Goal: Information Seeking & Learning: Learn about a topic

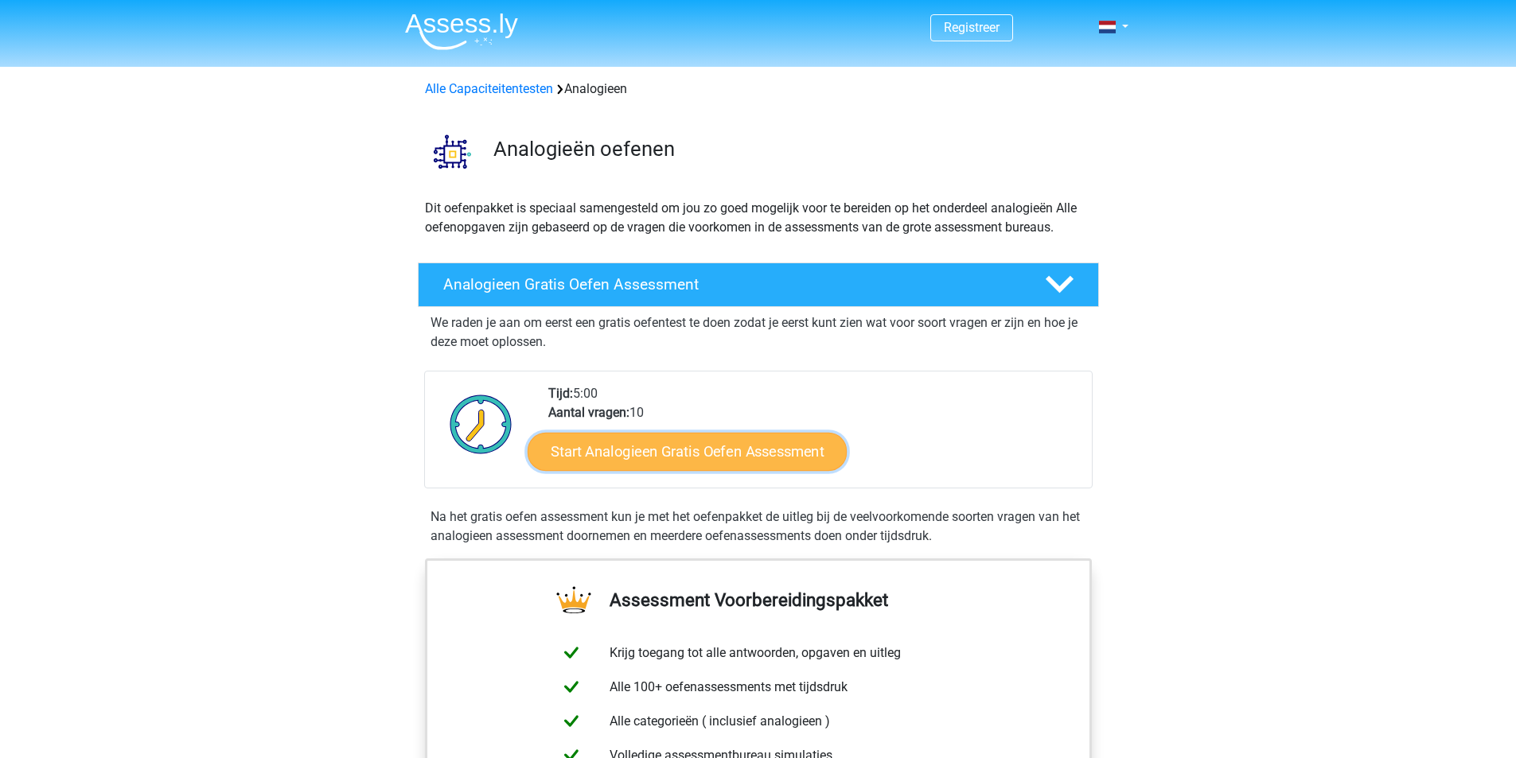
click at [692, 452] on link "Start Analogieen Gratis Oefen Assessment" at bounding box center [687, 451] width 319 height 38
click at [682, 448] on link "Start Analogieen Gratis Oefen Assessment" at bounding box center [687, 451] width 319 height 38
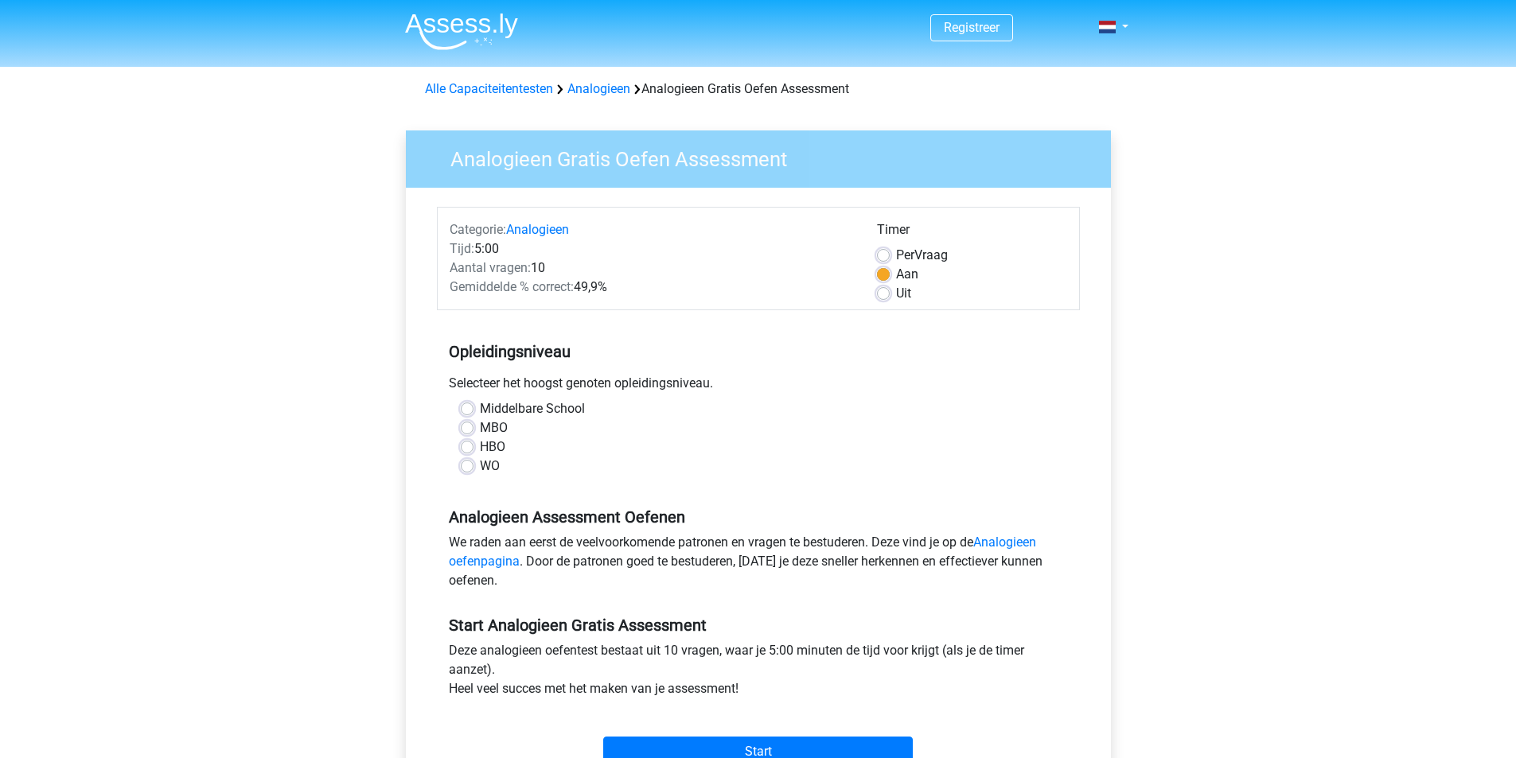
click at [480, 466] on label "WO" at bounding box center [490, 466] width 20 height 19
click at [466, 466] on input "WO" at bounding box center [467, 465] width 13 height 16
radio input "true"
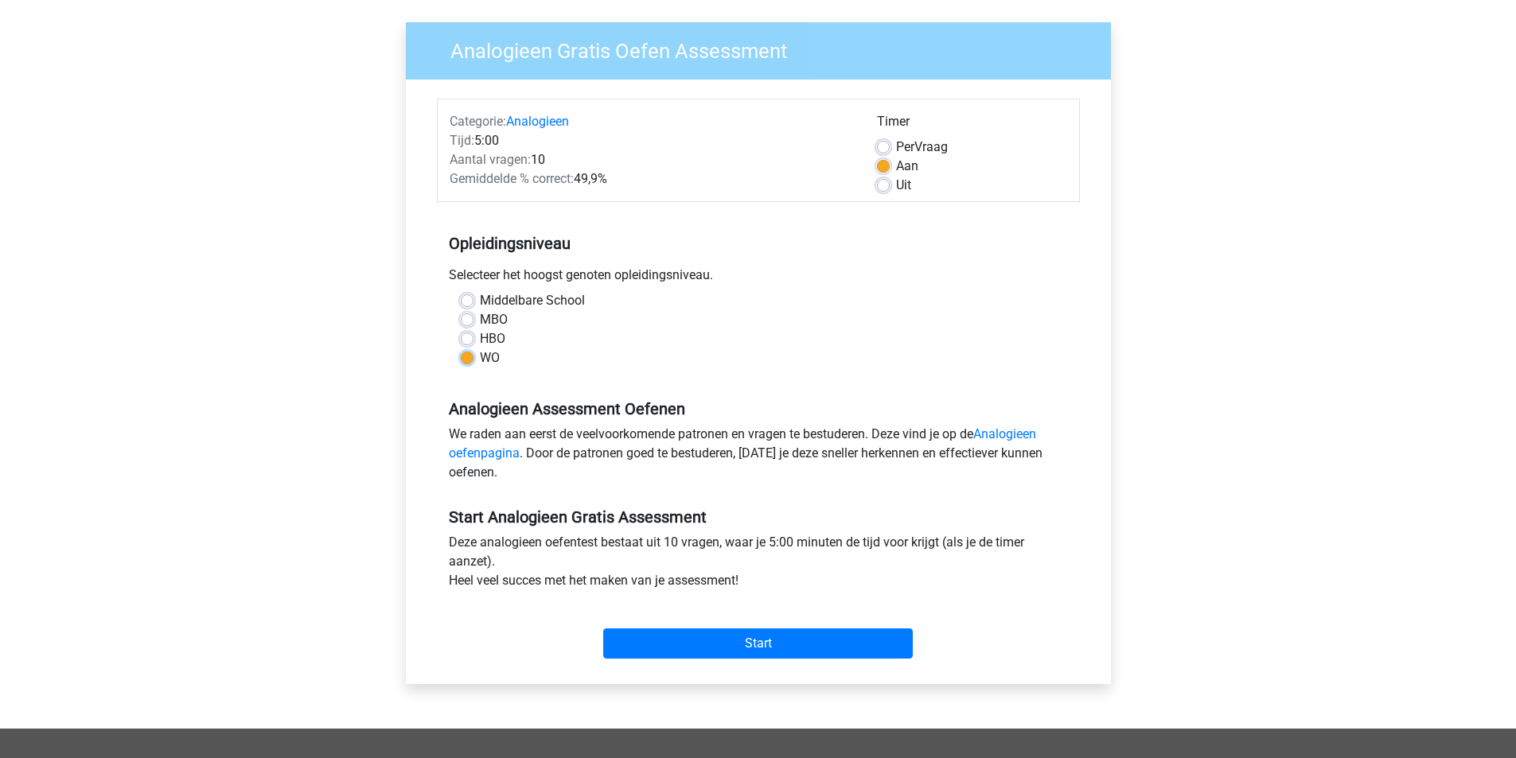
scroll to position [158, 0]
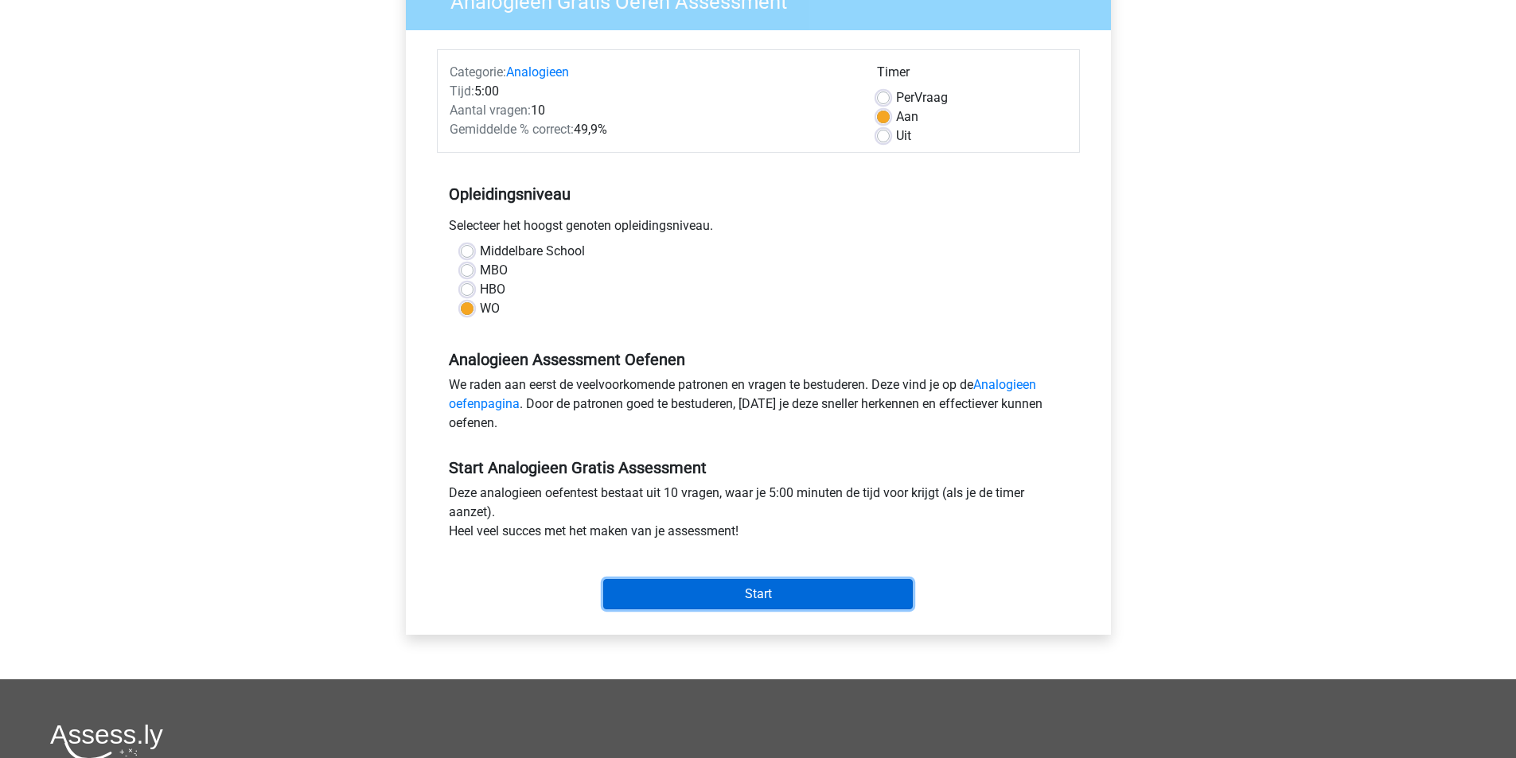
click at [739, 593] on input "Start" at bounding box center [758, 594] width 310 height 30
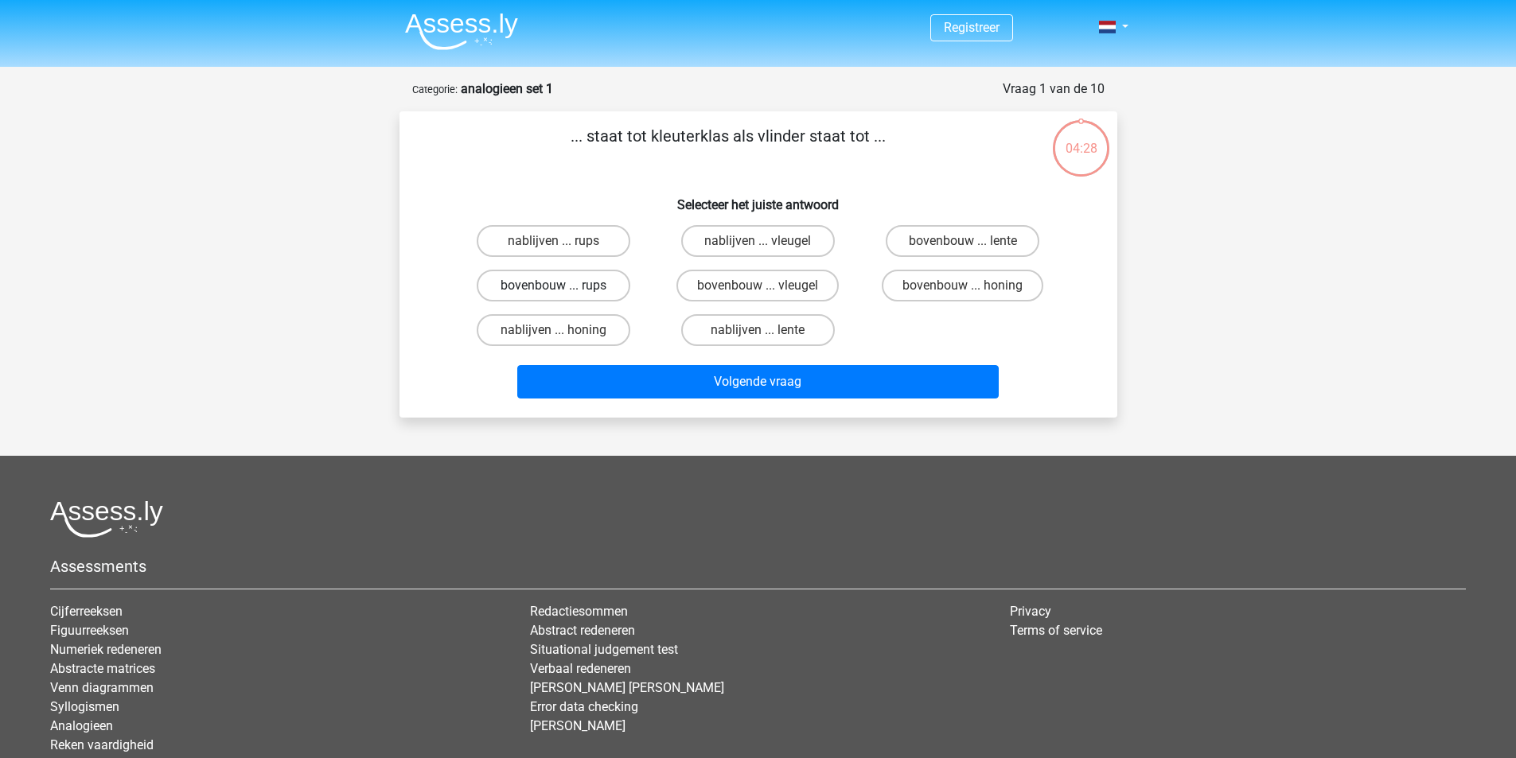
click at [586, 287] on label "bovenbouw ... rups" at bounding box center [554, 286] width 154 height 32
click at [563, 287] on input "bovenbouw ... rups" at bounding box center [558, 291] width 10 height 10
radio input "true"
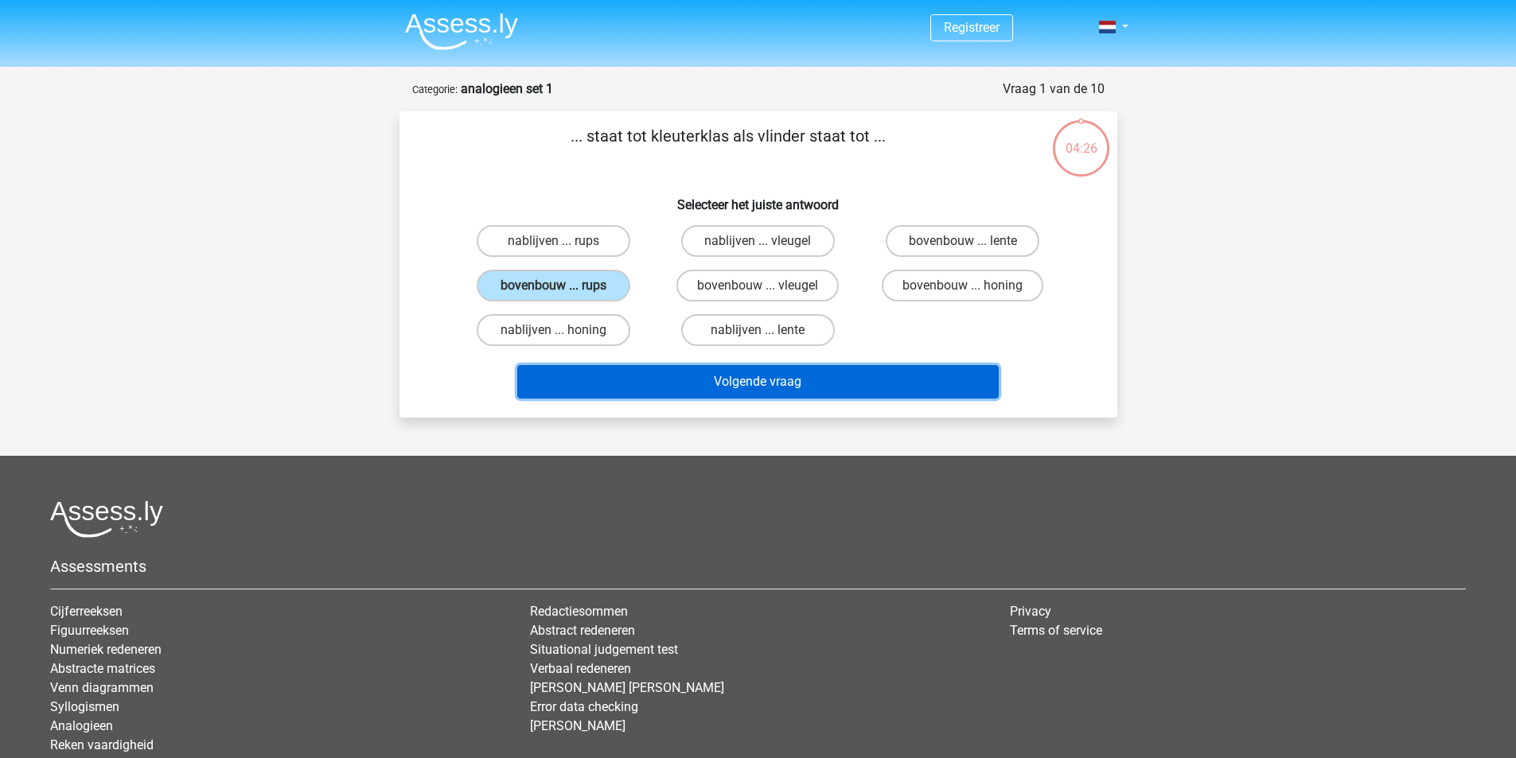
click at [756, 380] on button "Volgende vraag" at bounding box center [757, 381] width 481 height 33
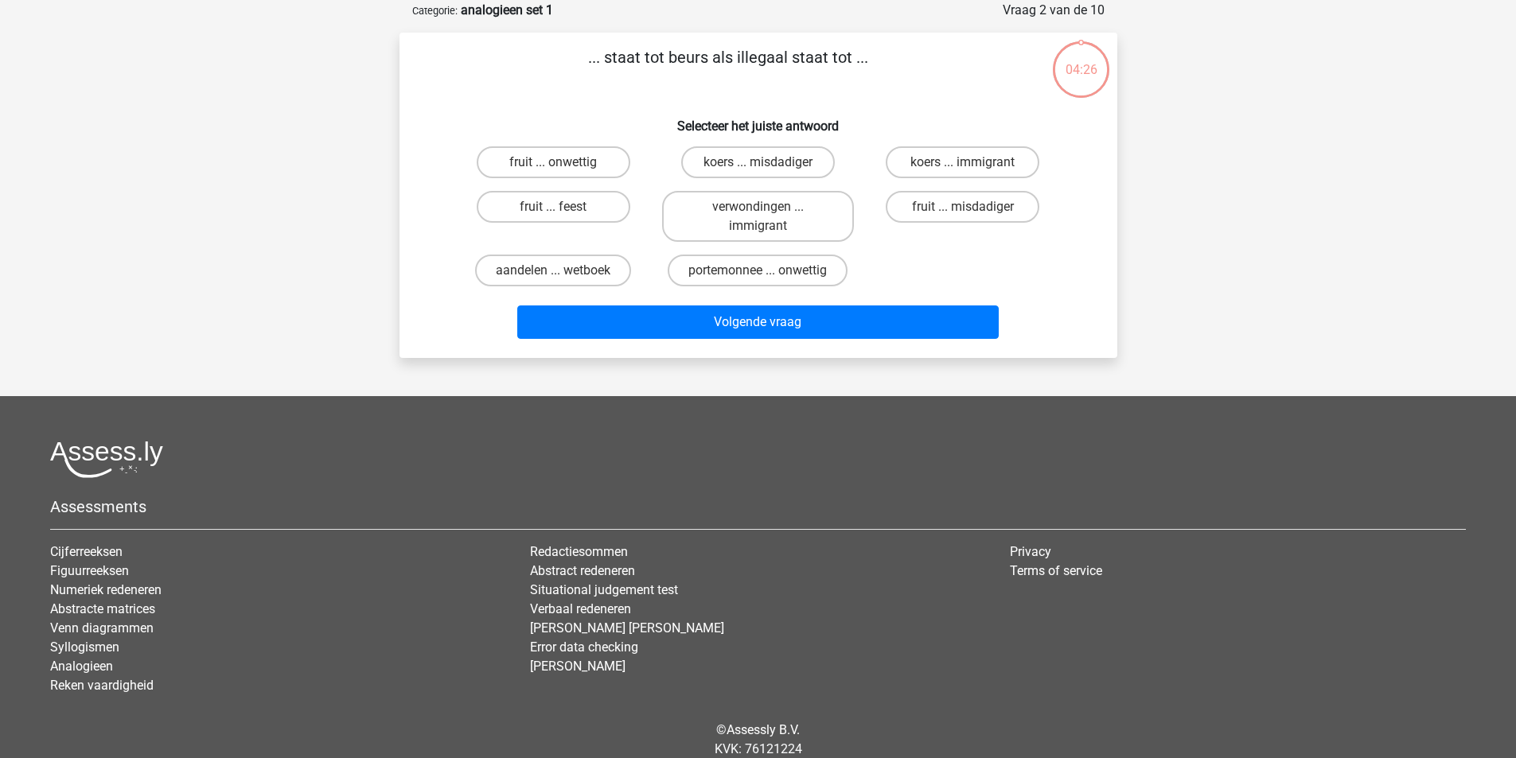
scroll to position [80, 0]
click at [761, 268] on label "portemonnee ... onwettig" at bounding box center [758, 270] width 180 height 32
click at [761, 270] on input "portemonnee ... onwettig" at bounding box center [763, 275] width 10 height 10
radio input "true"
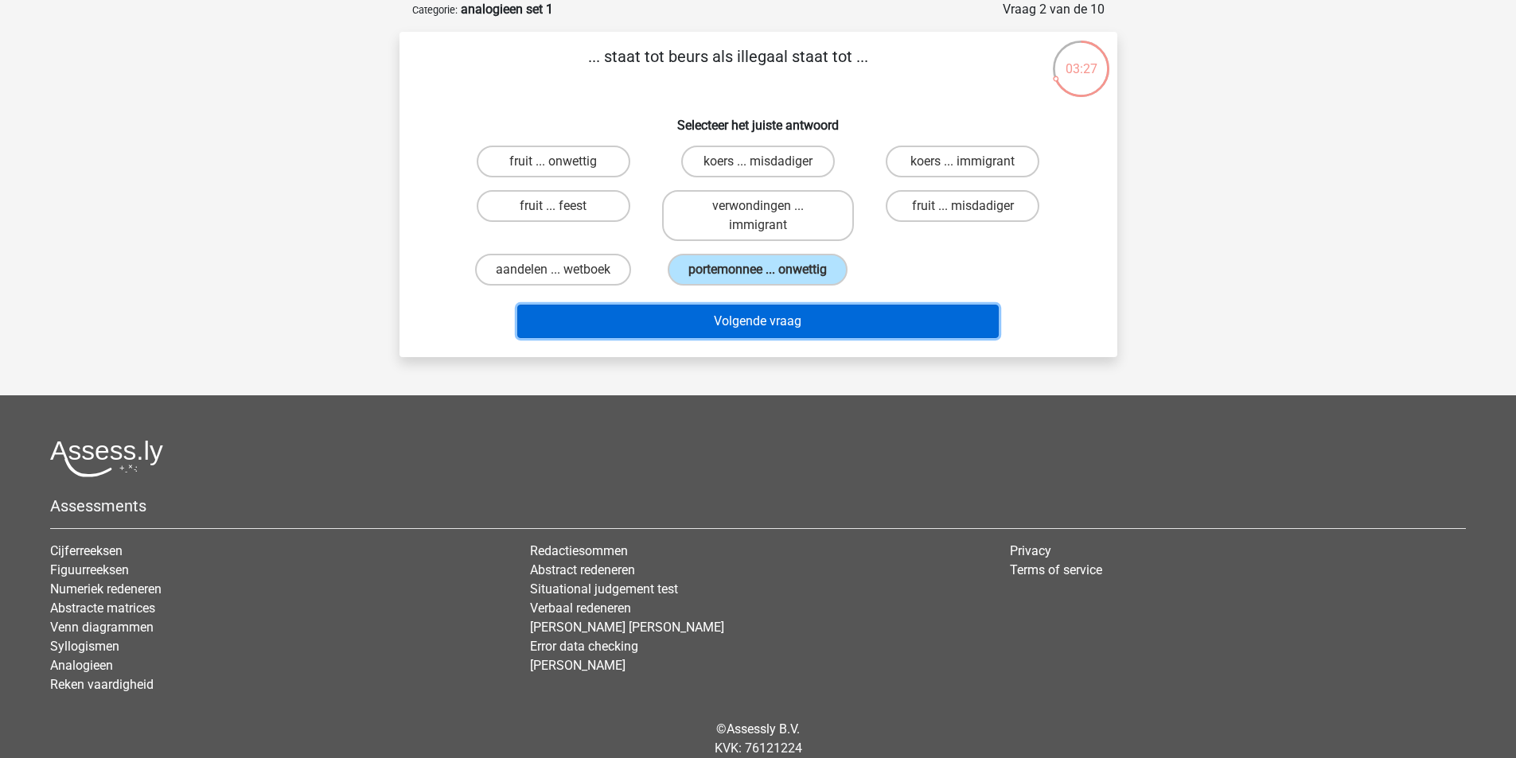
click at [770, 328] on button "Volgende vraag" at bounding box center [757, 321] width 481 height 33
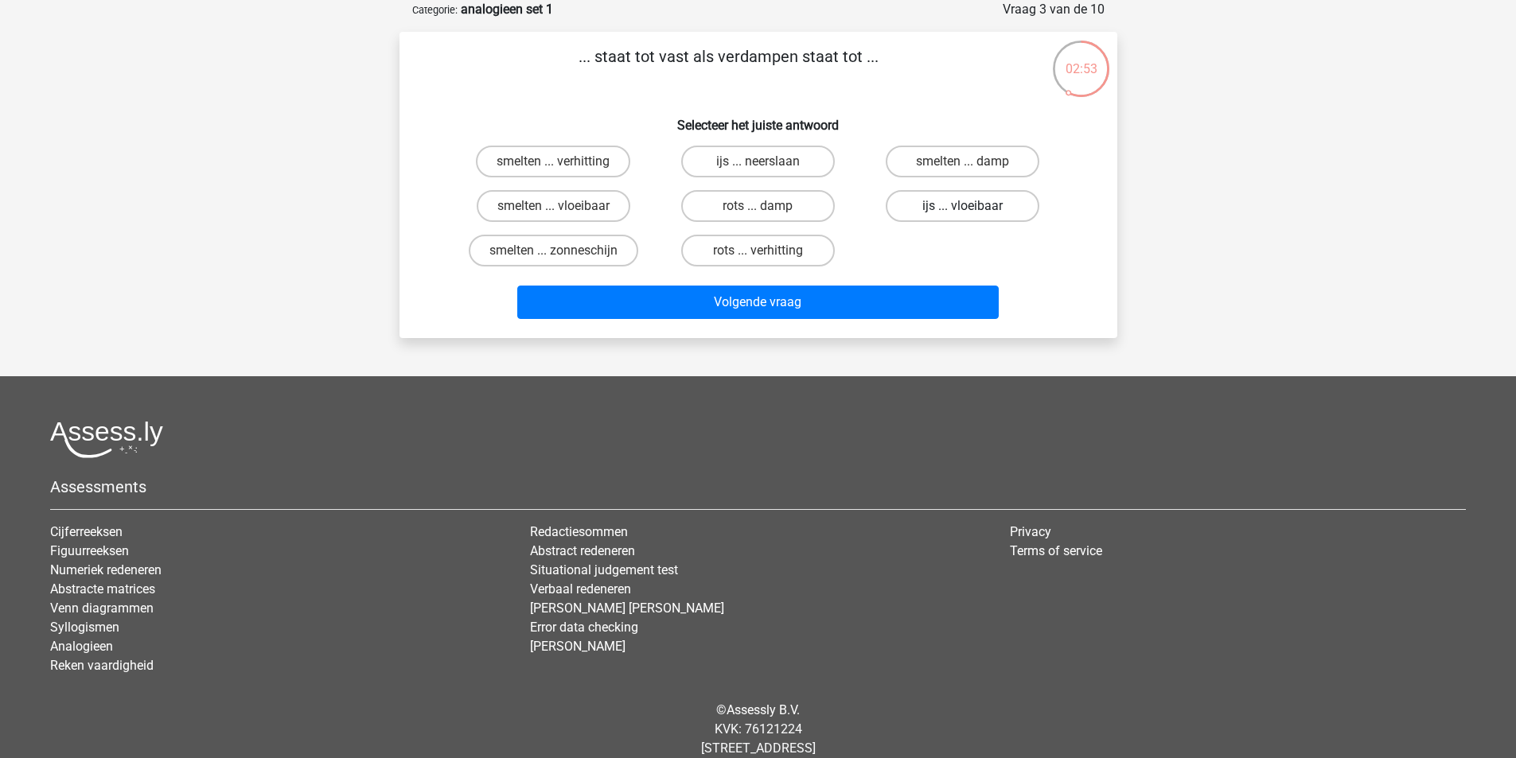
click at [939, 206] on label "ijs ... vloeibaar" at bounding box center [963, 206] width 154 height 32
click at [963, 206] on input "ijs ... vloeibaar" at bounding box center [968, 211] width 10 height 10
radio input "true"
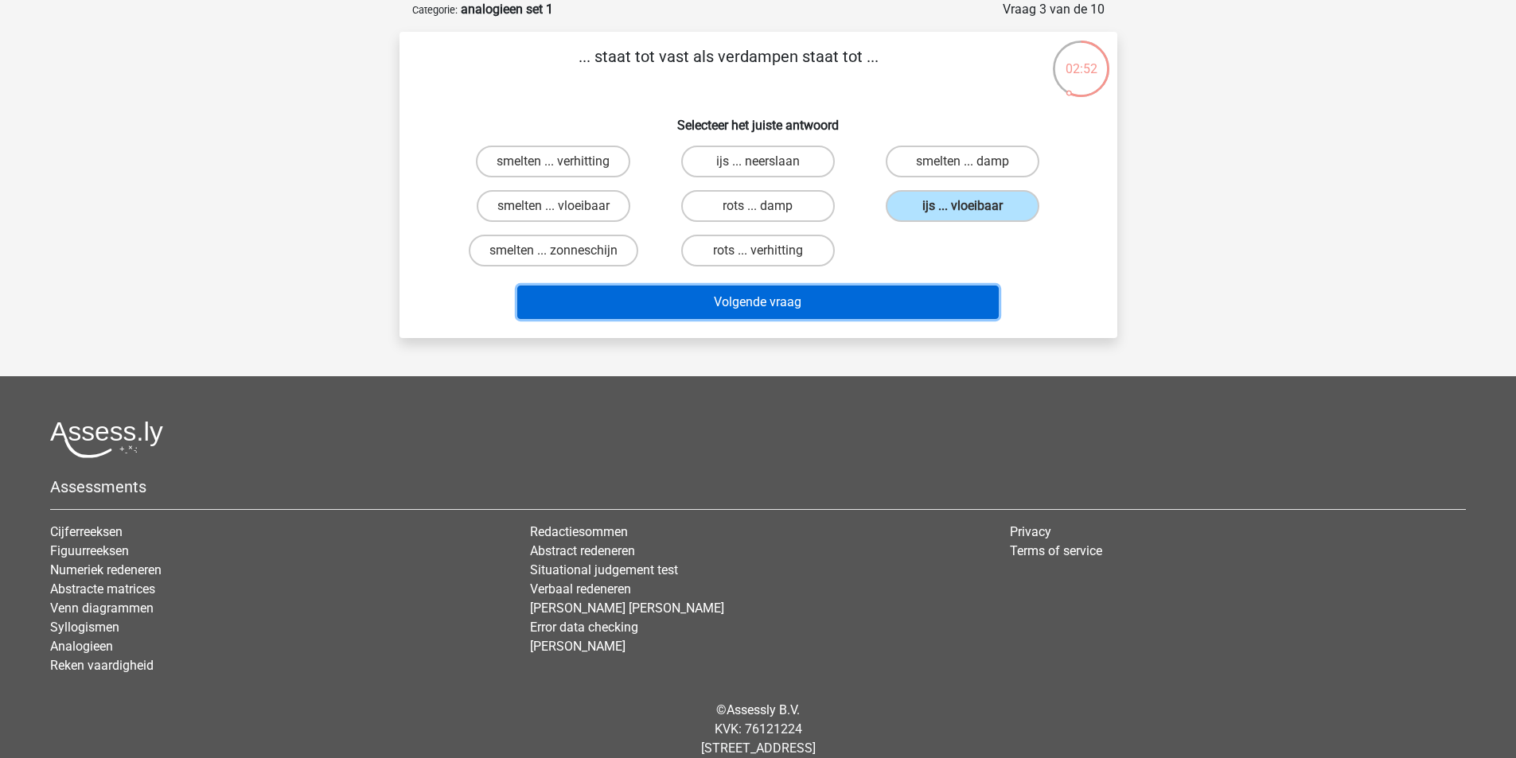
click at [812, 295] on button "Volgende vraag" at bounding box center [757, 302] width 481 height 33
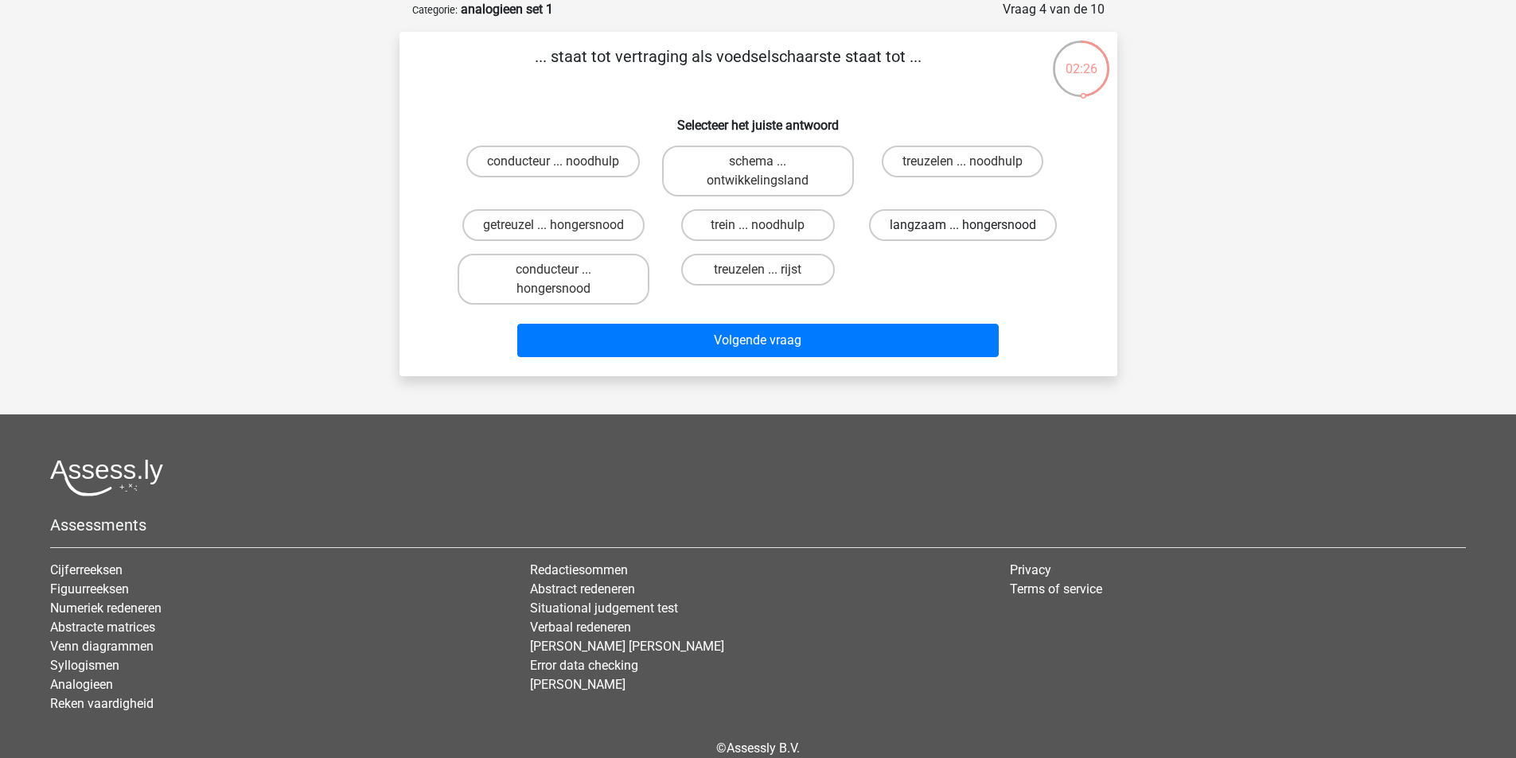
click at [966, 224] on label "langzaam ... hongersnood" at bounding box center [963, 225] width 188 height 32
click at [966, 225] on input "langzaam ... hongersnood" at bounding box center [968, 230] width 10 height 10
radio input "true"
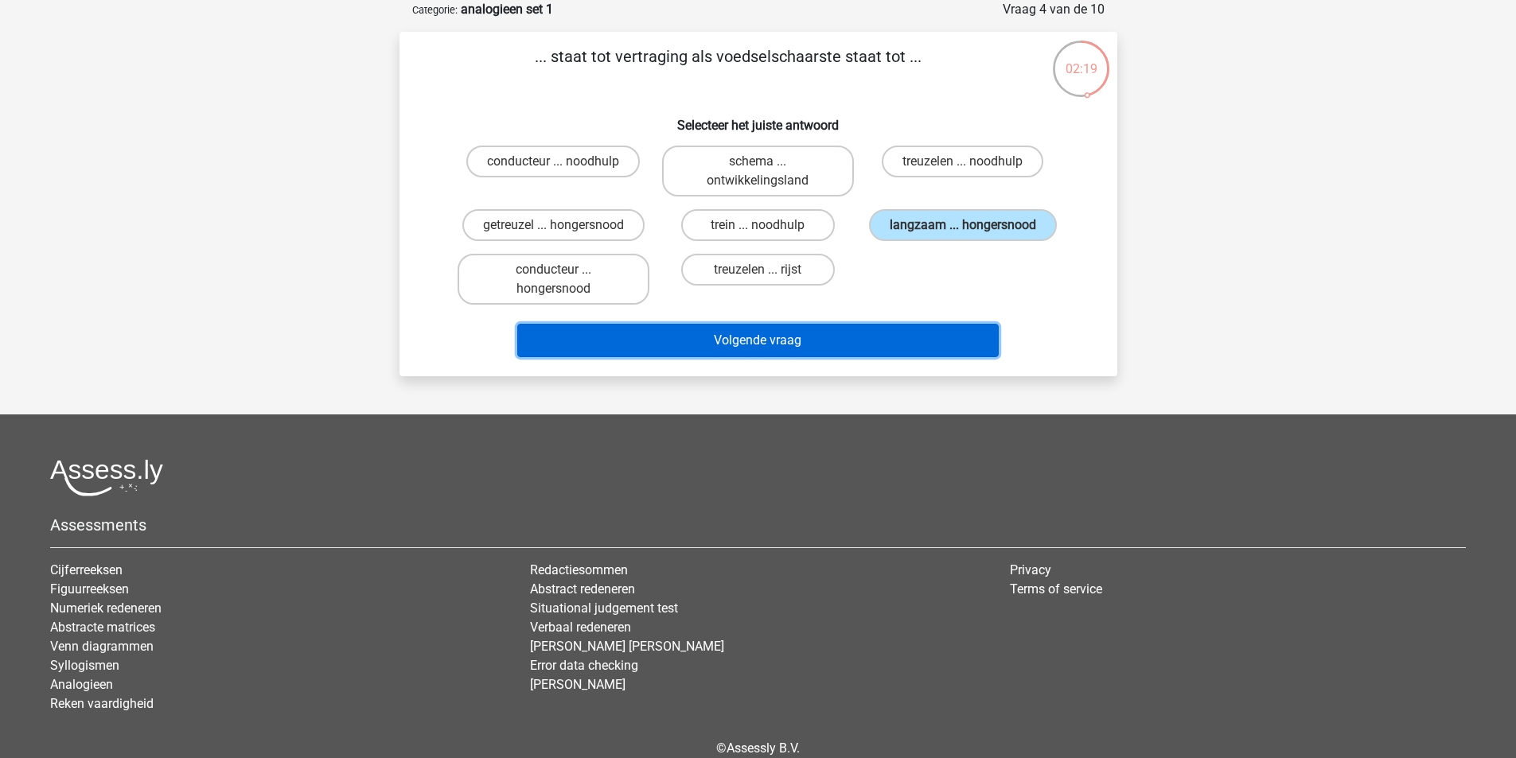
click at [777, 341] on button "Volgende vraag" at bounding box center [757, 340] width 481 height 33
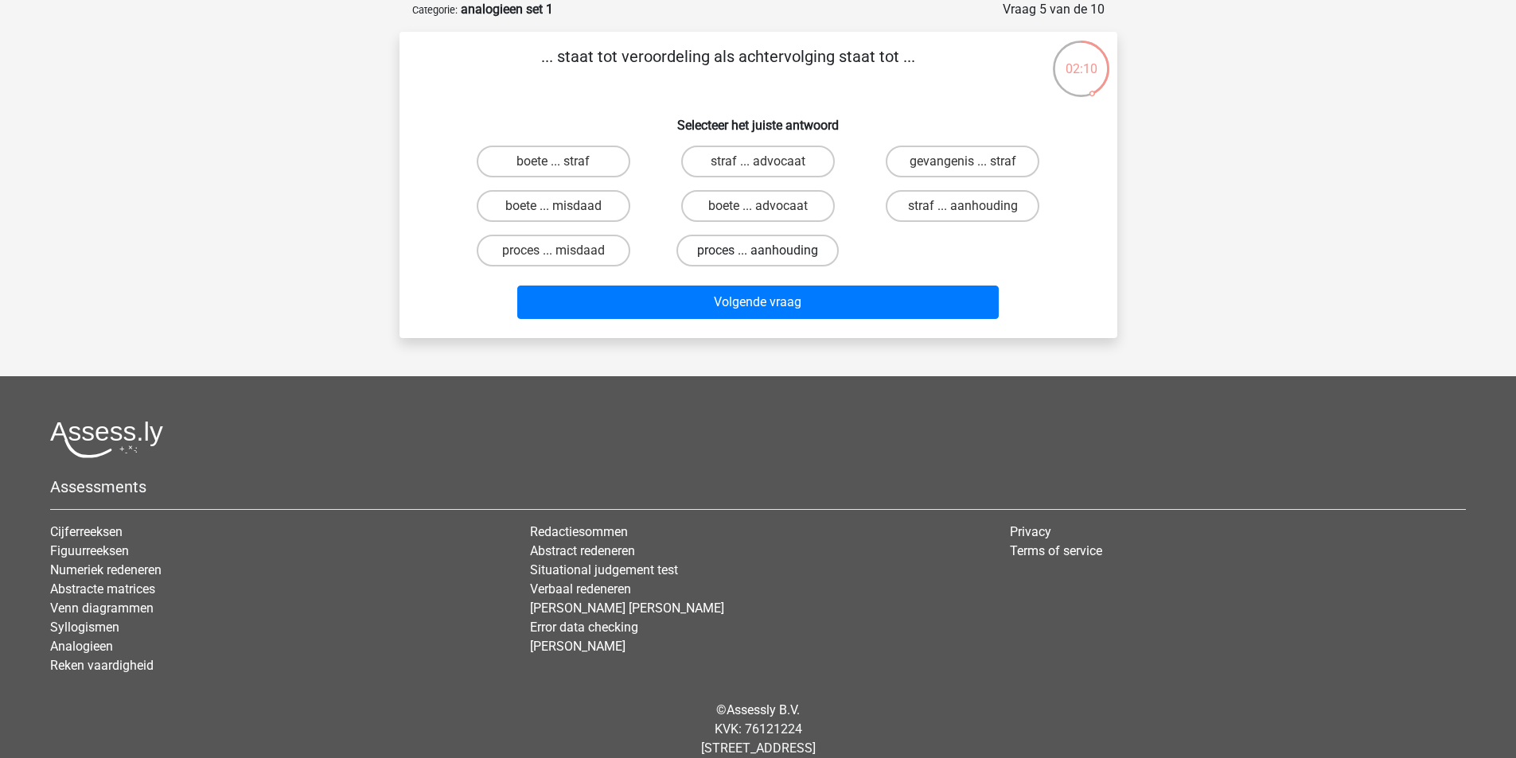
click at [739, 247] on label "proces ... aanhouding" at bounding box center [757, 251] width 162 height 32
click at [758, 251] on input "proces ... aanhouding" at bounding box center [763, 256] width 10 height 10
radio input "true"
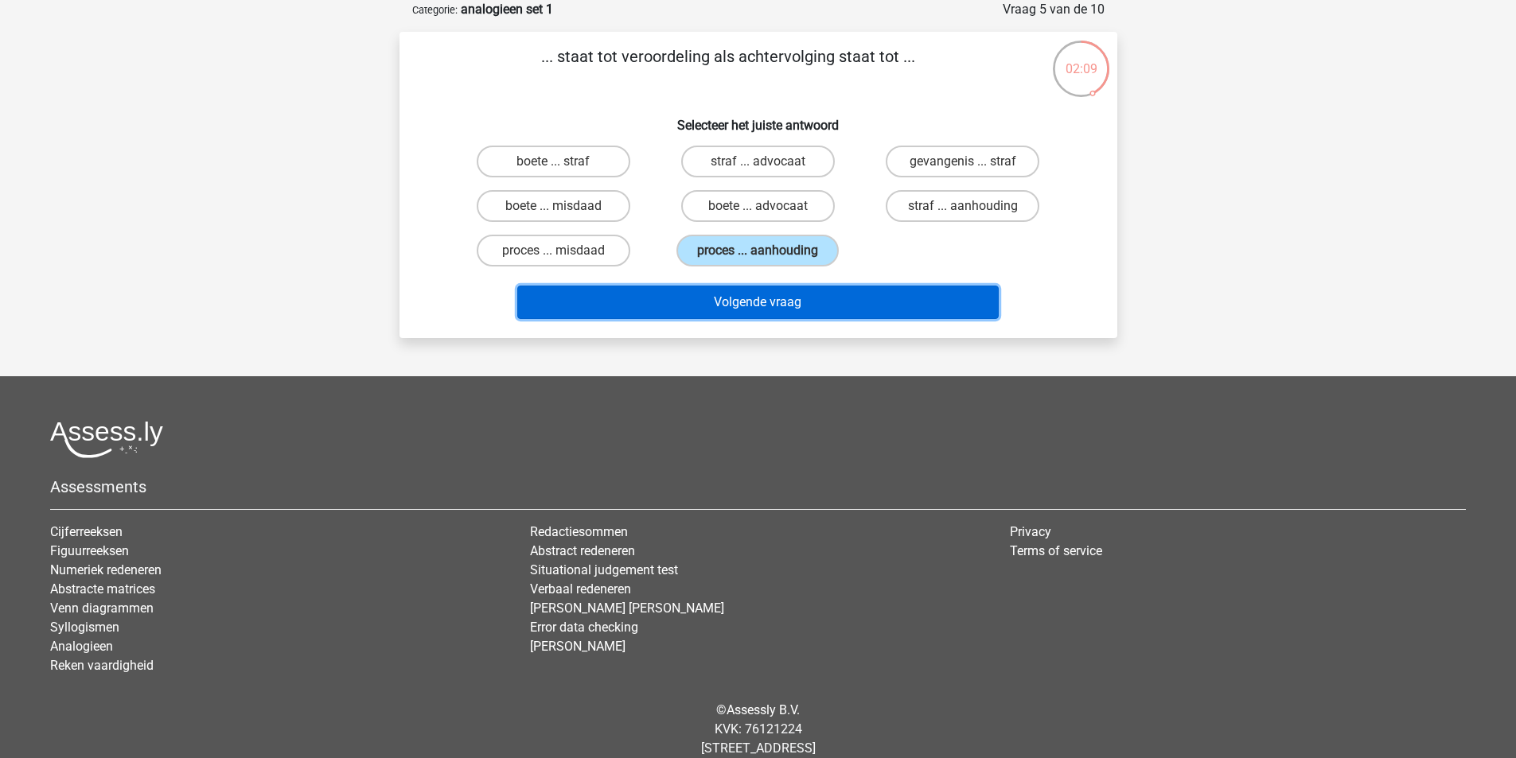
click at [754, 300] on button "Volgende vraag" at bounding box center [757, 302] width 481 height 33
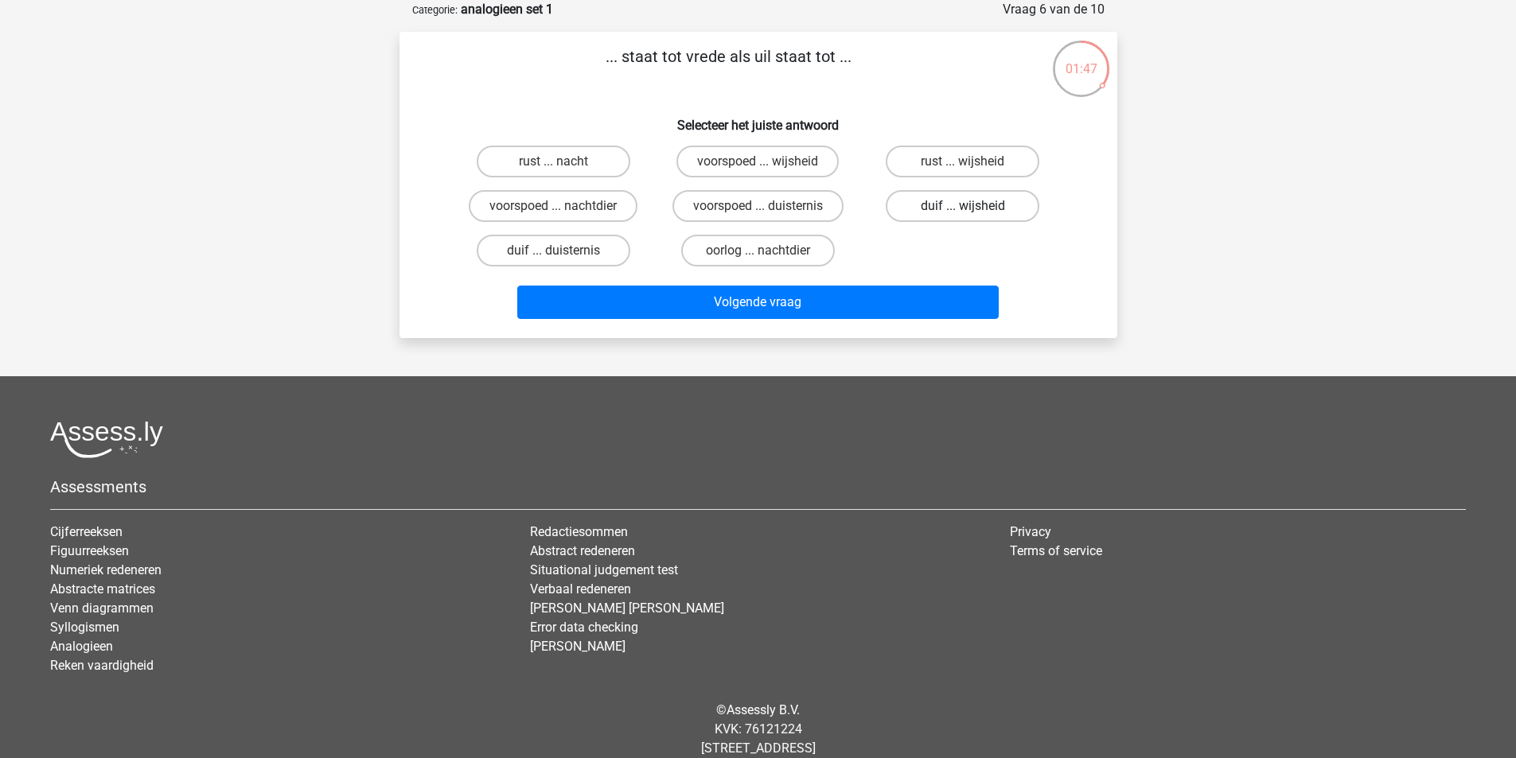
click at [923, 201] on label "duif ... wijsheid" at bounding box center [963, 206] width 154 height 32
click at [963, 206] on input "duif ... wijsheid" at bounding box center [968, 211] width 10 height 10
radio input "true"
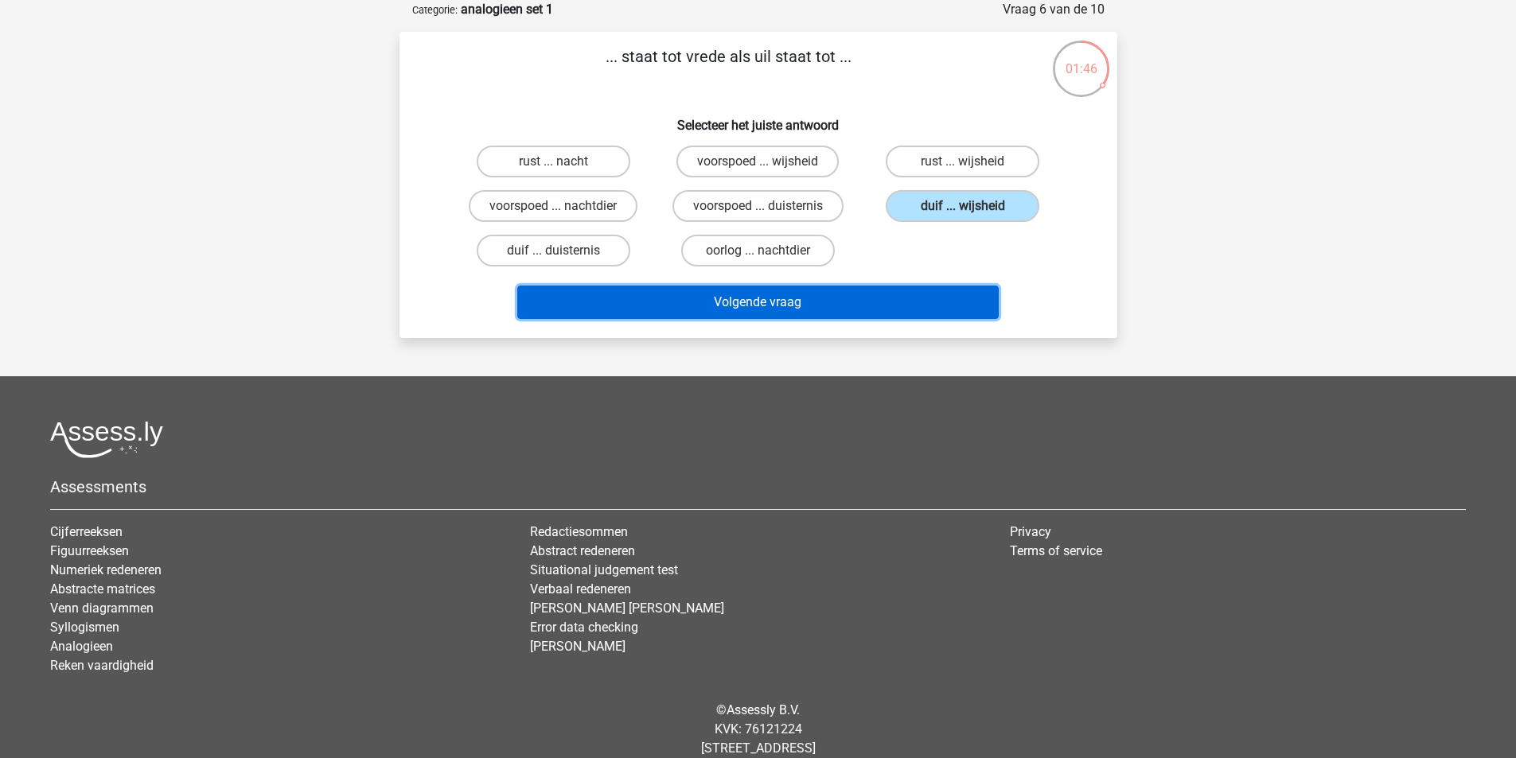
click at [762, 304] on button "Volgende vraag" at bounding box center [757, 302] width 481 height 33
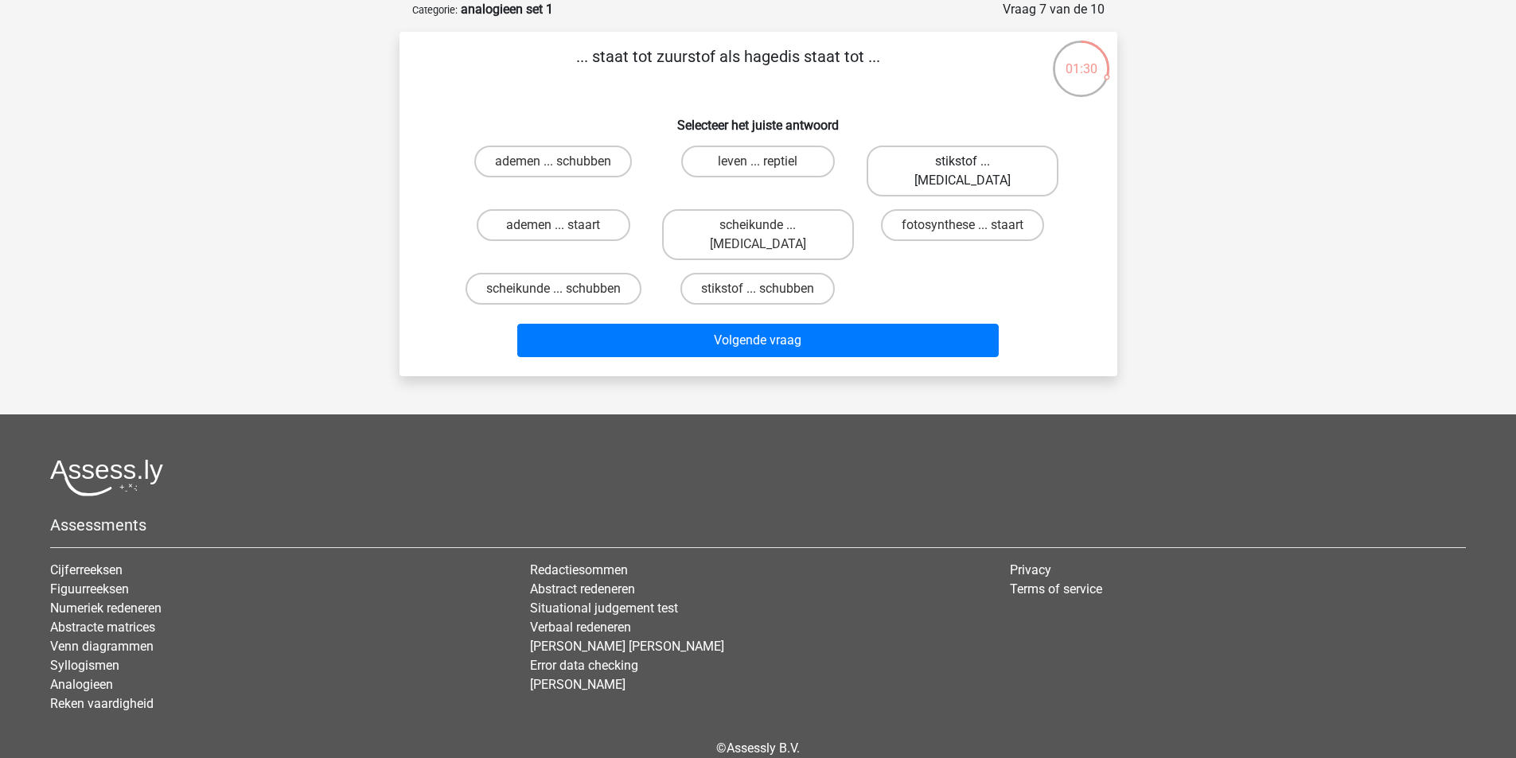
click at [917, 166] on label "stikstof ... krokodil" at bounding box center [963, 171] width 192 height 51
click at [963, 166] on input "stikstof ... krokodil" at bounding box center [968, 167] width 10 height 10
radio input "true"
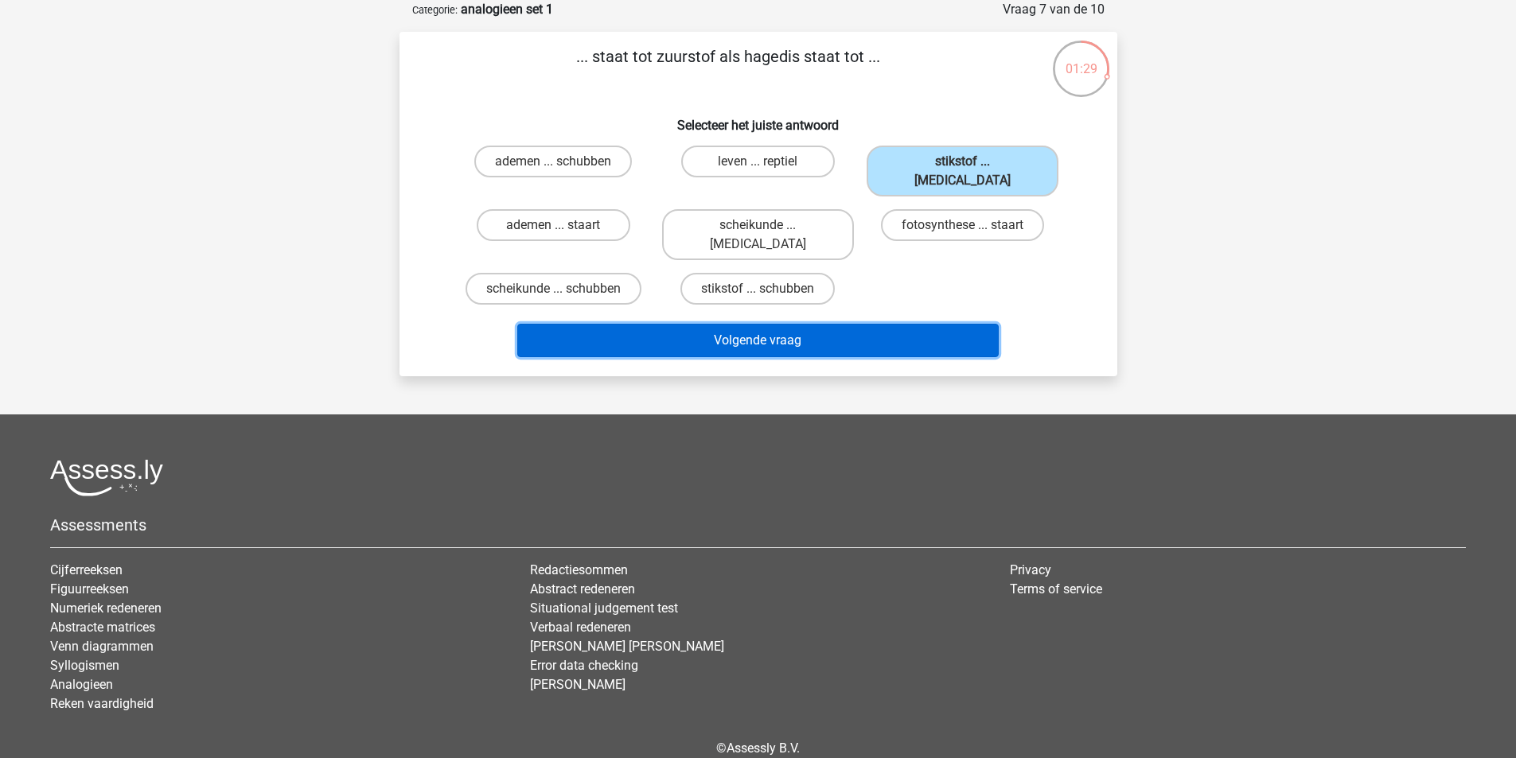
click at [827, 324] on button "Volgende vraag" at bounding box center [757, 340] width 481 height 33
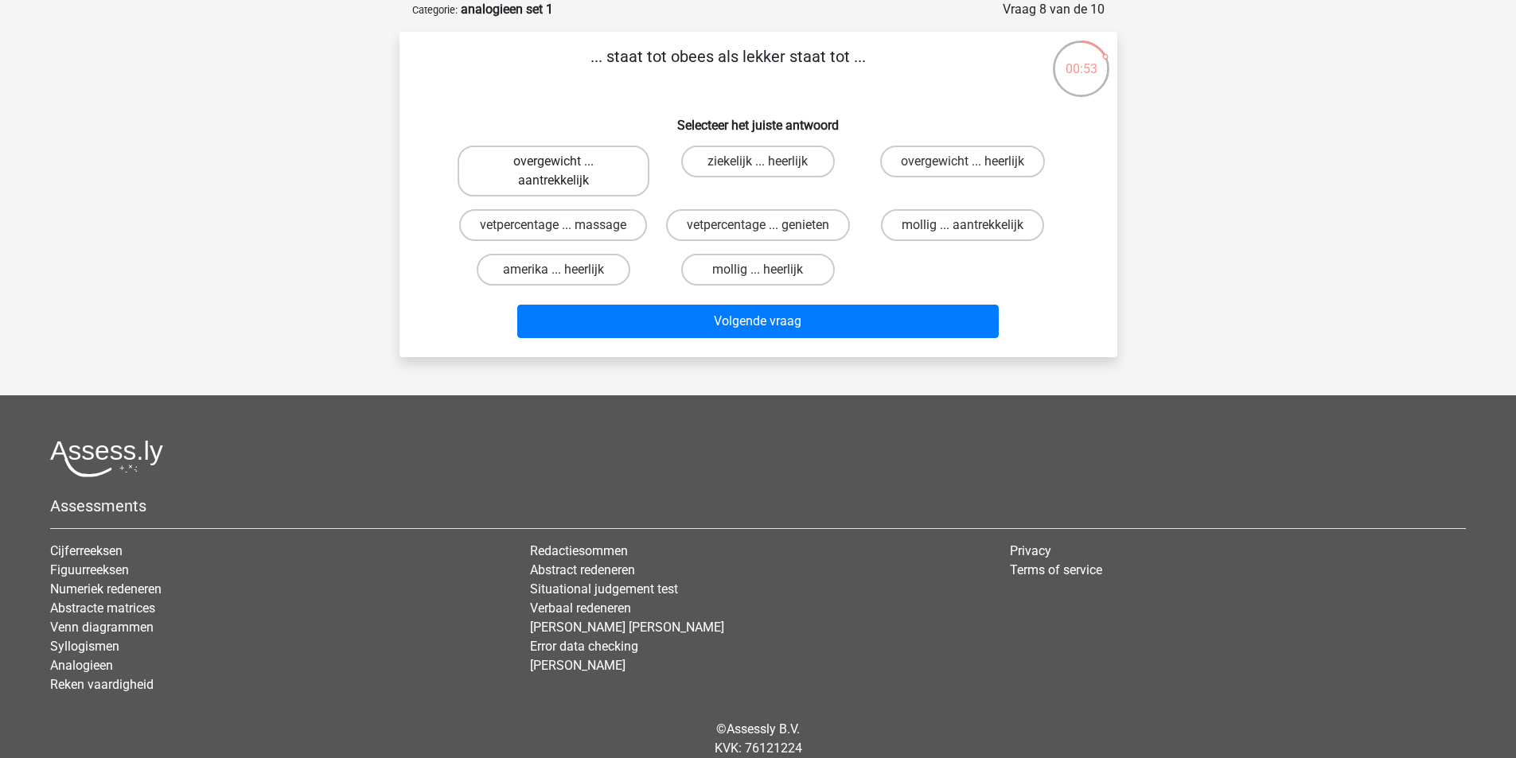
click at [554, 177] on label "overgewicht ... aantrekkelijk" at bounding box center [554, 171] width 192 height 51
click at [554, 172] on input "overgewicht ... aantrekkelijk" at bounding box center [558, 167] width 10 height 10
radio input "true"
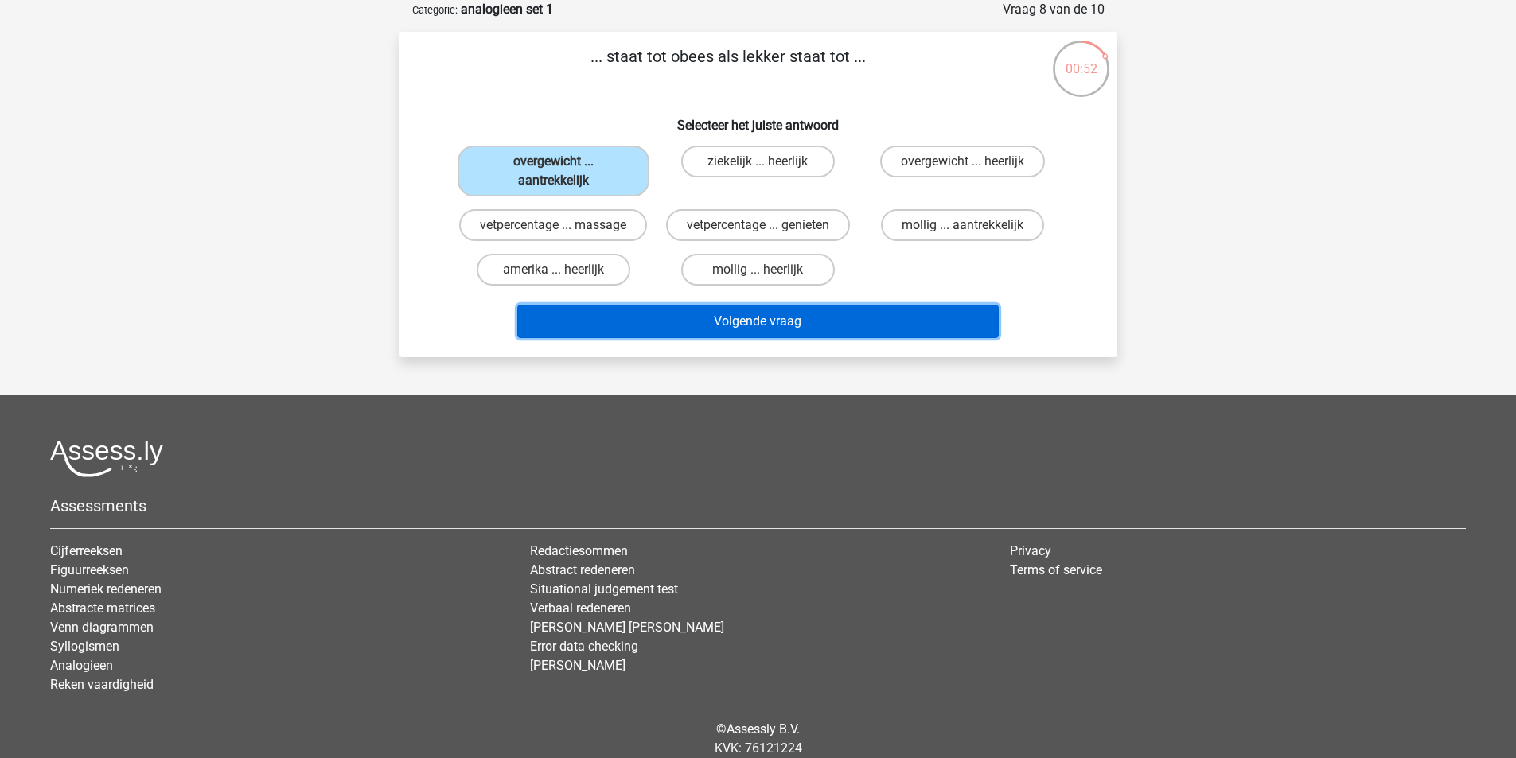
click at [696, 316] on button "Volgende vraag" at bounding box center [757, 321] width 481 height 33
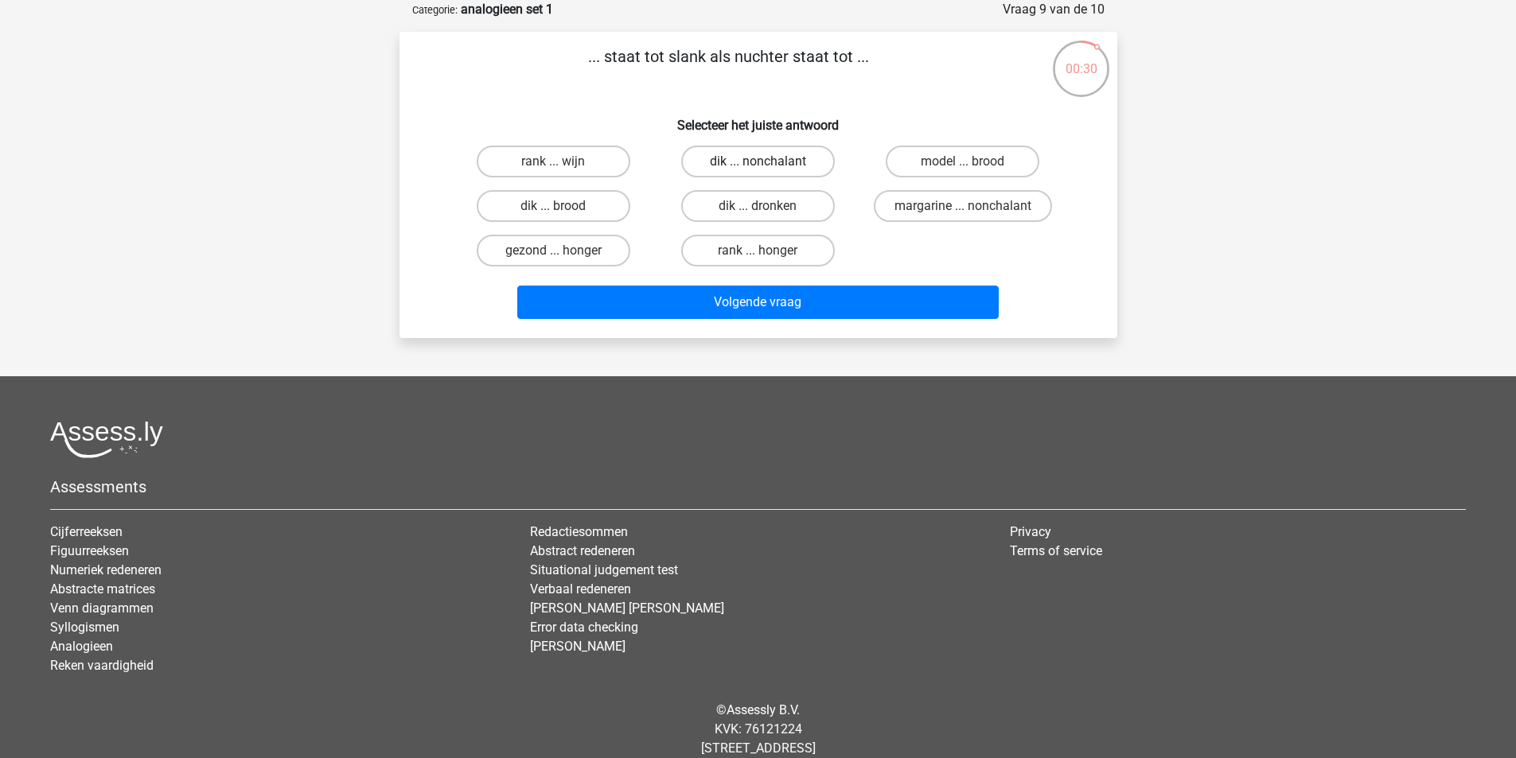
click at [731, 166] on label "dik ... nonchalant" at bounding box center [758, 162] width 154 height 32
click at [758, 166] on input "dik ... nonchalant" at bounding box center [763, 167] width 10 height 10
radio input "true"
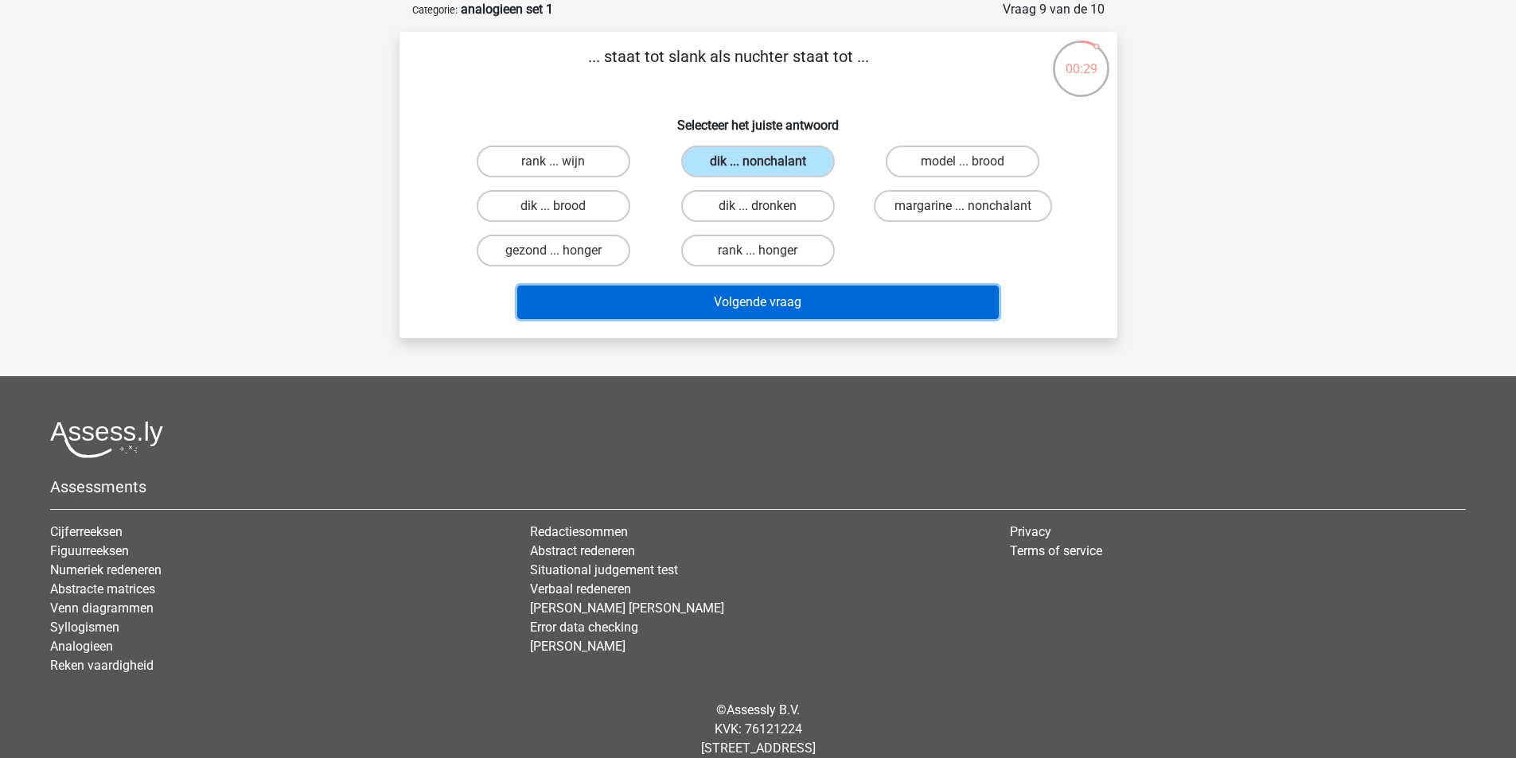
click at [713, 299] on button "Volgende vraag" at bounding box center [757, 302] width 481 height 33
click at [738, 304] on button "Resultaten" at bounding box center [757, 302] width 481 height 33
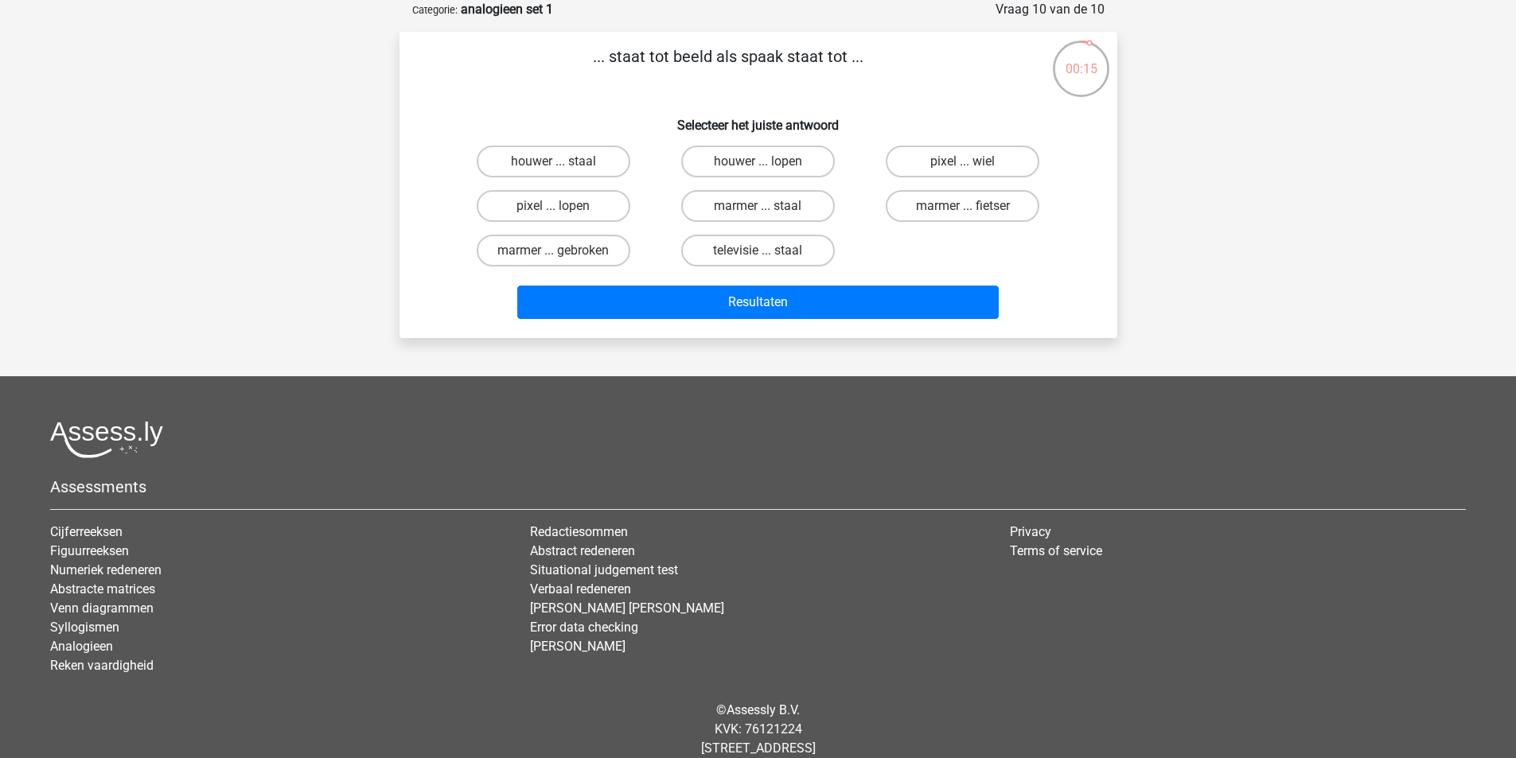
click at [653, 170] on div "houwer ... staal" at bounding box center [553, 161] width 205 height 45
click at [774, 253] on label "televisie ... staal" at bounding box center [758, 251] width 154 height 32
click at [768, 253] on input "televisie ... staal" at bounding box center [763, 256] width 10 height 10
radio input "true"
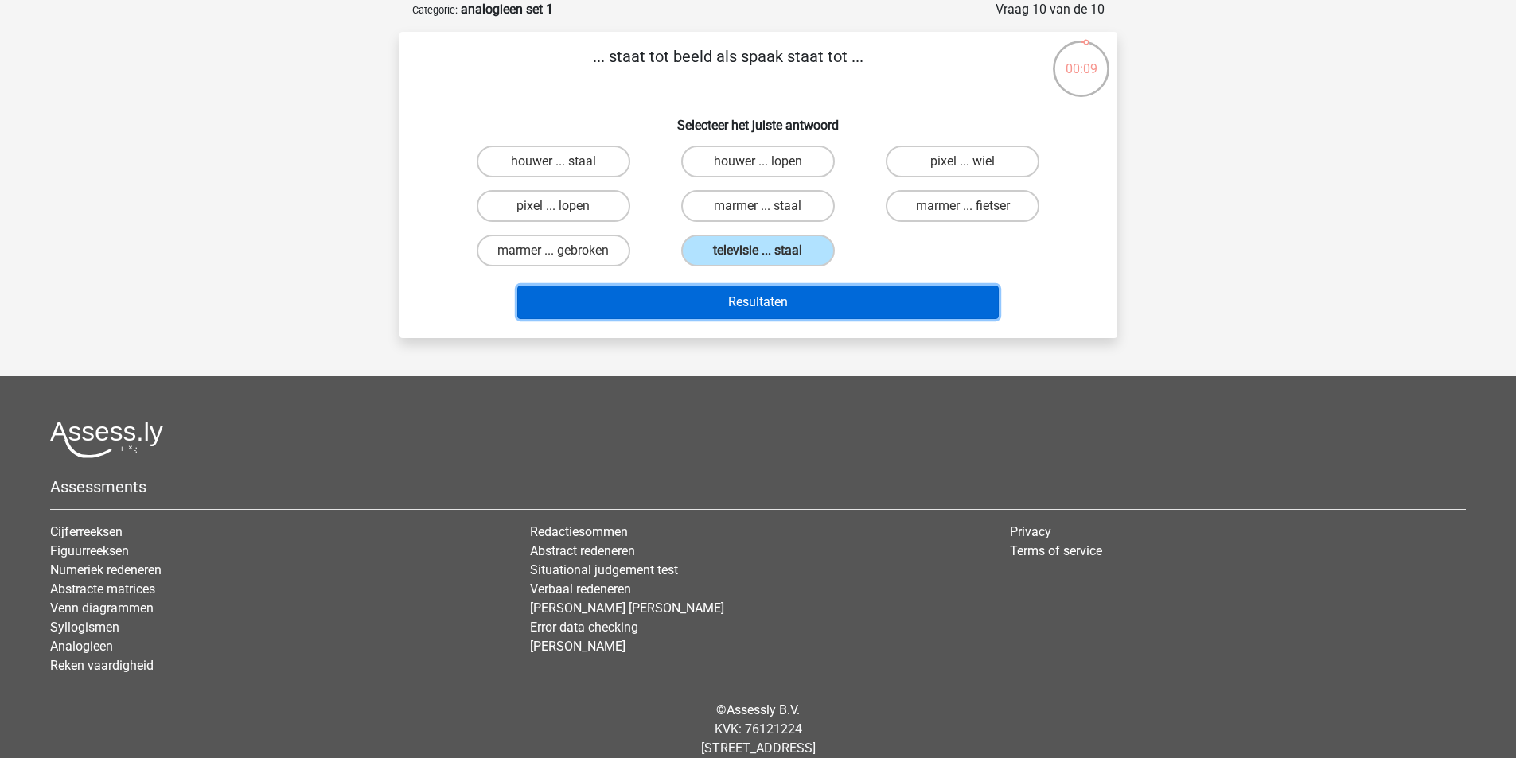
click at [796, 298] on button "Resultaten" at bounding box center [757, 302] width 481 height 33
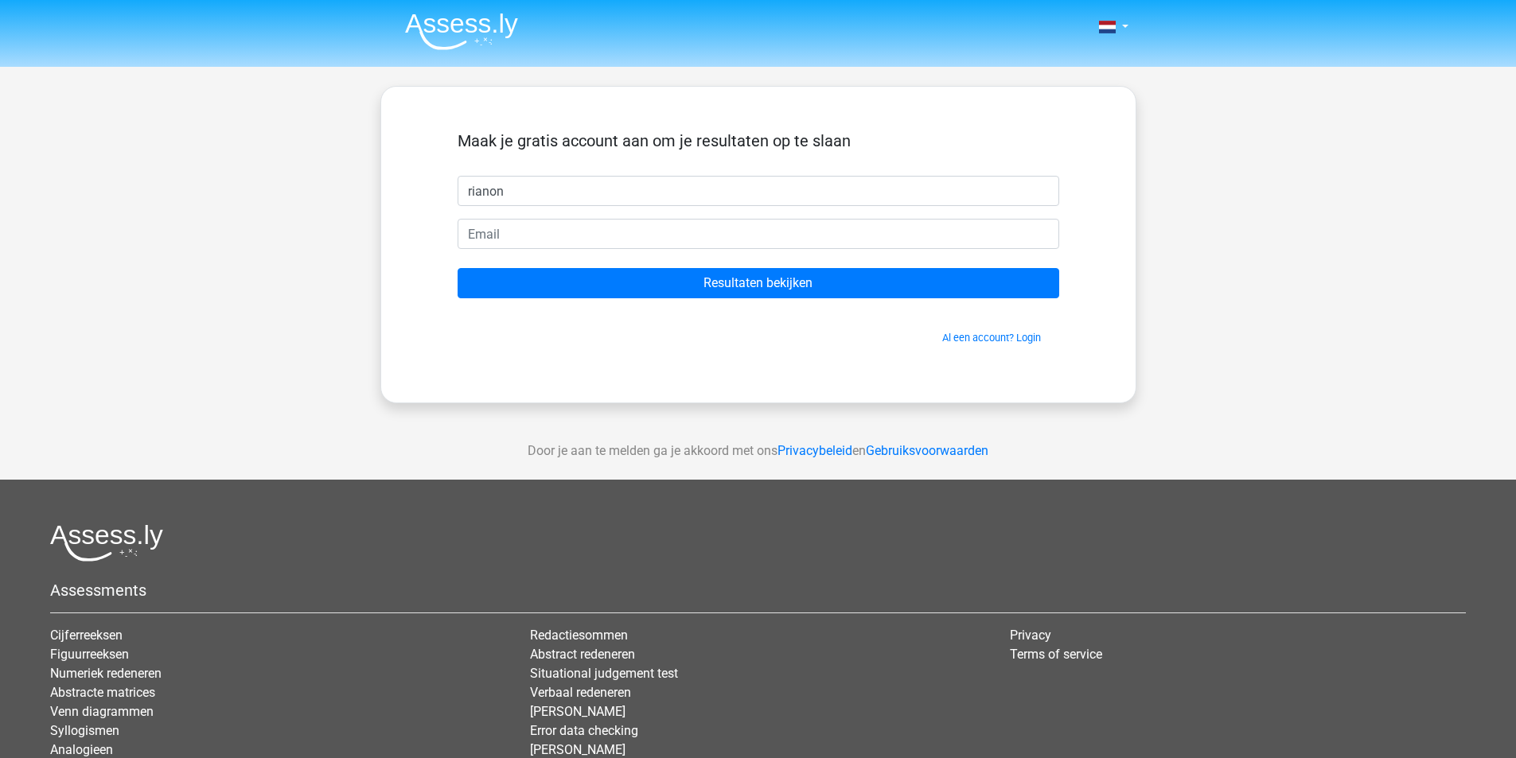
type input "rianon"
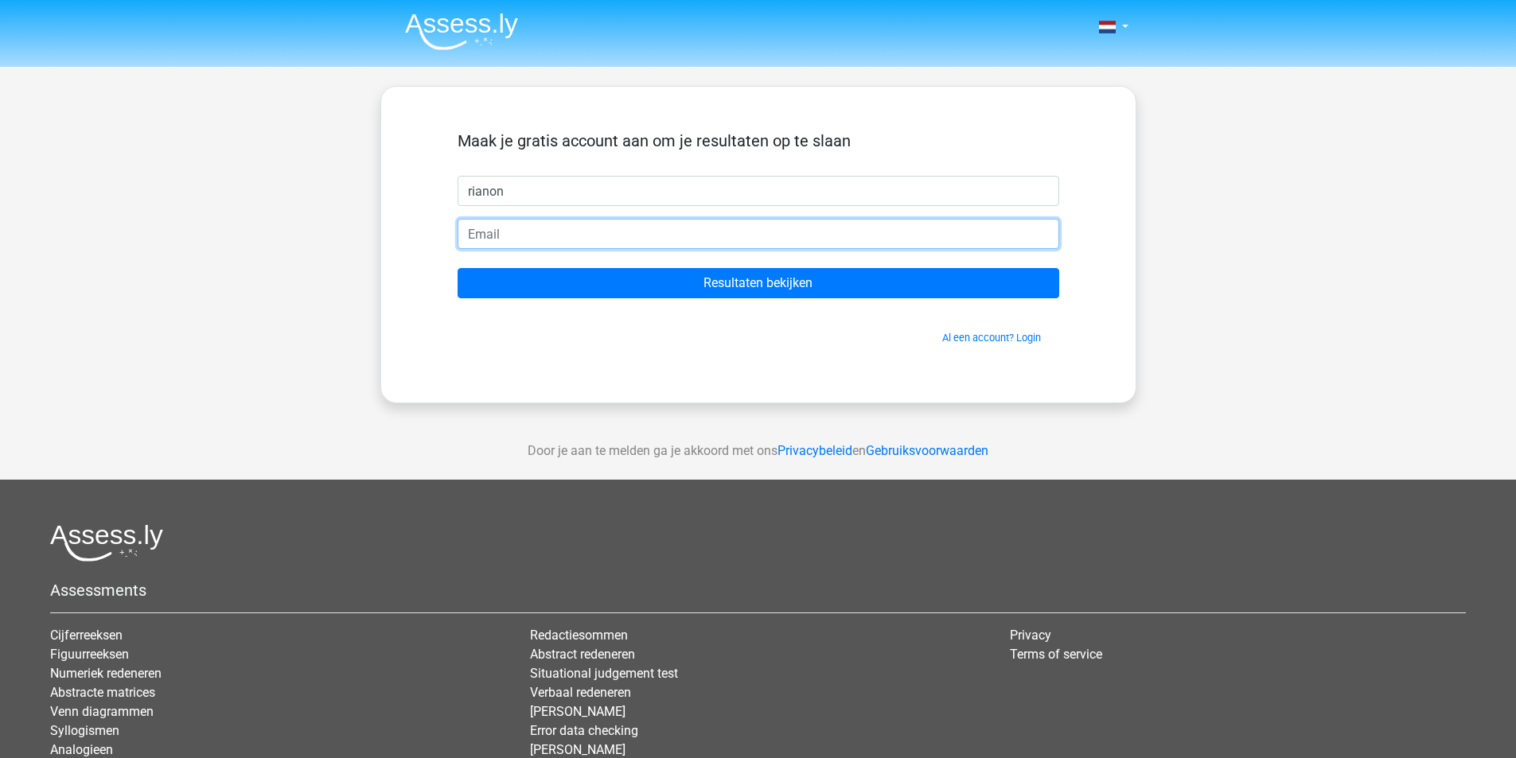
click at [499, 240] on input "email" at bounding box center [759, 234] width 602 height 30
type input "hm.wiemerink@gmail.com"
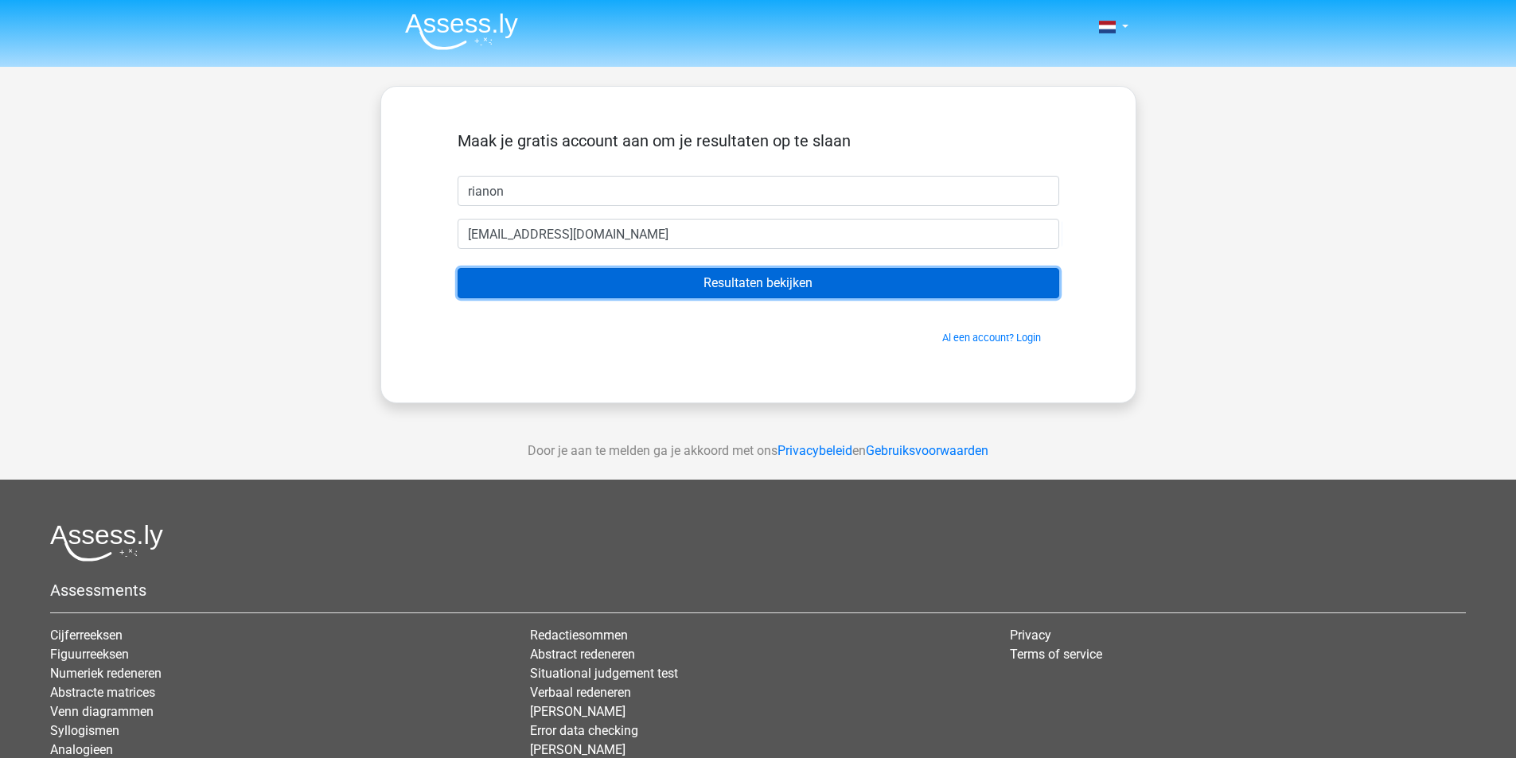
click at [743, 283] on input "Resultaten bekijken" at bounding box center [759, 283] width 602 height 30
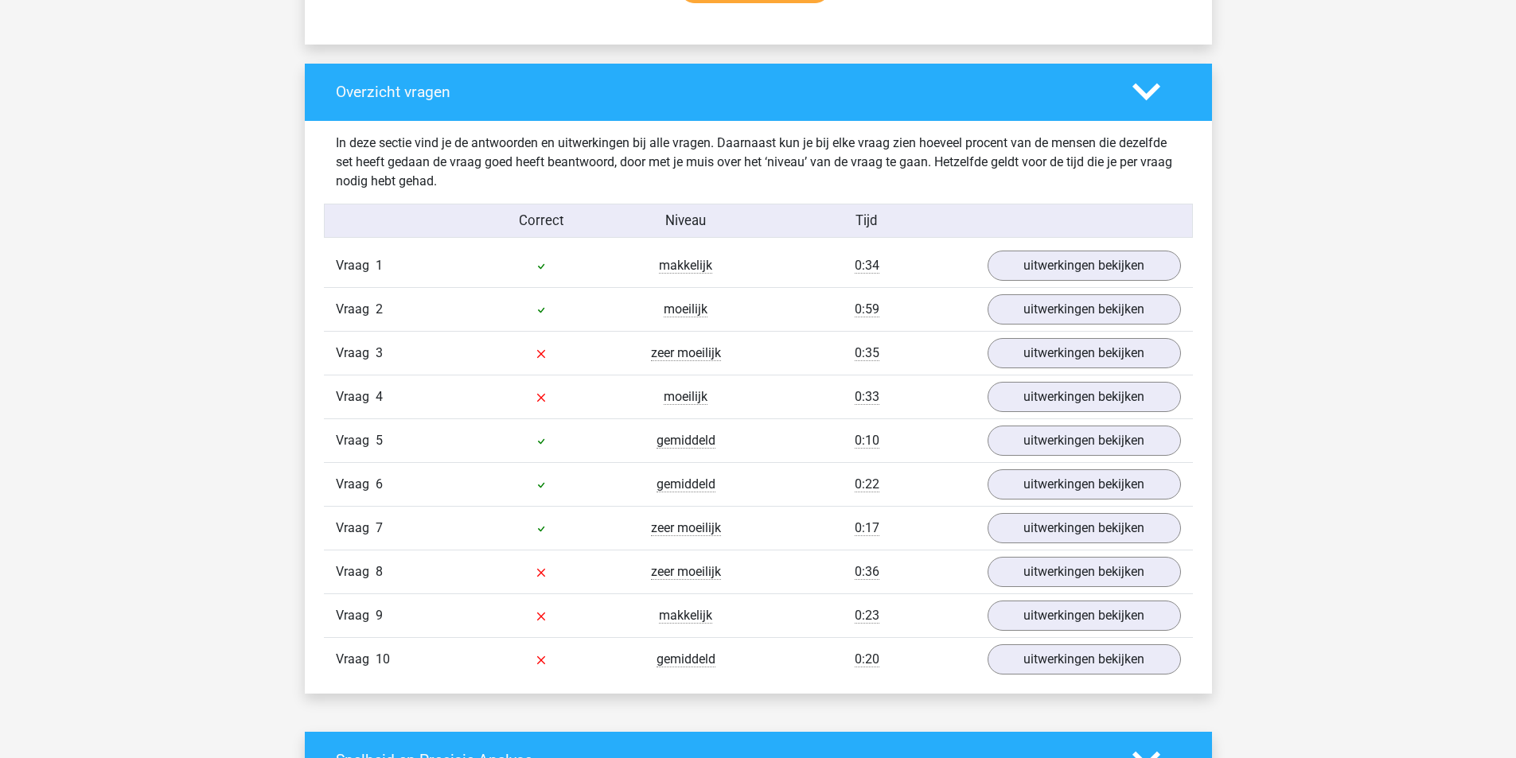
scroll to position [1140, 0]
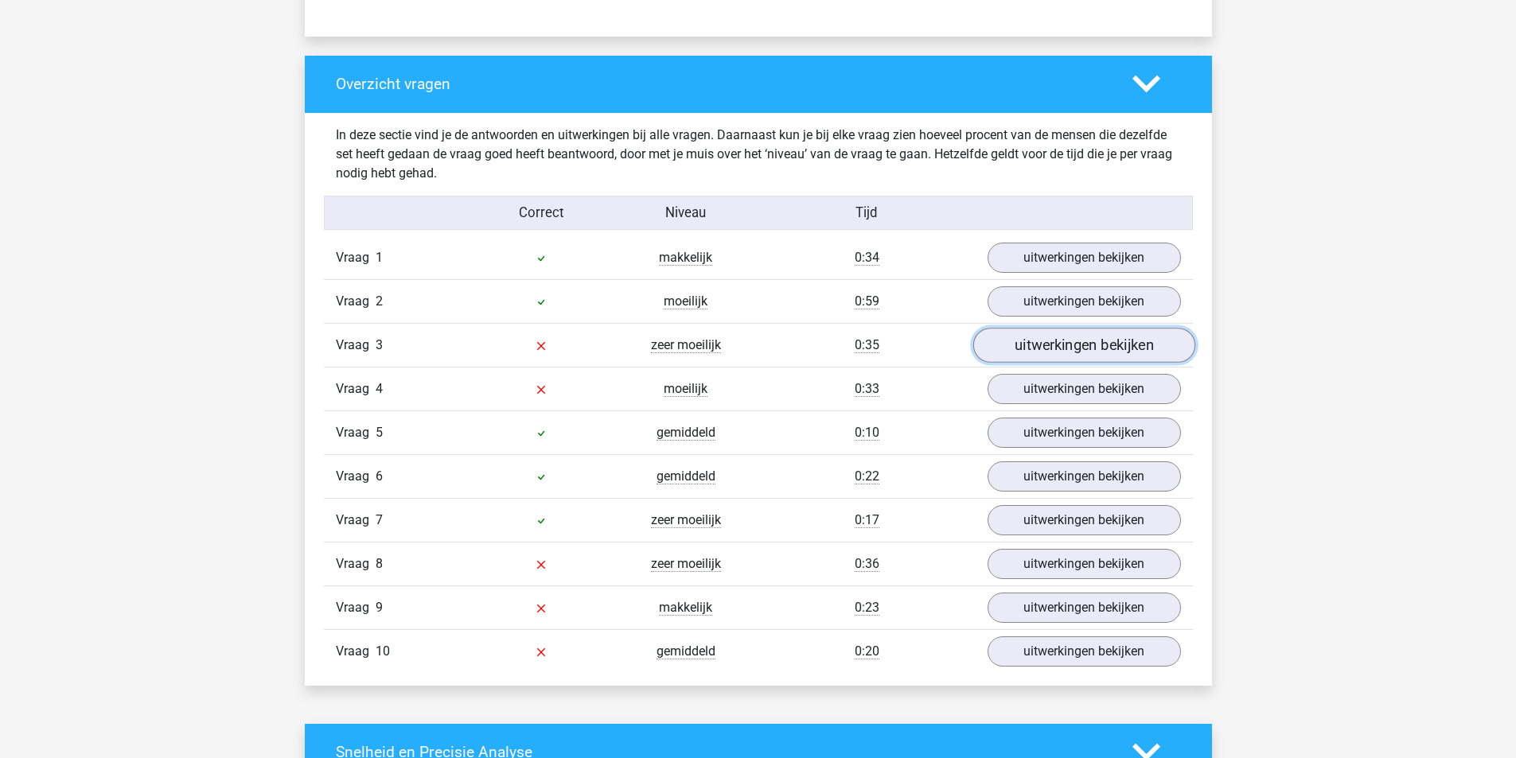
click at [1055, 356] on link "uitwerkingen bekijken" at bounding box center [1083, 345] width 222 height 35
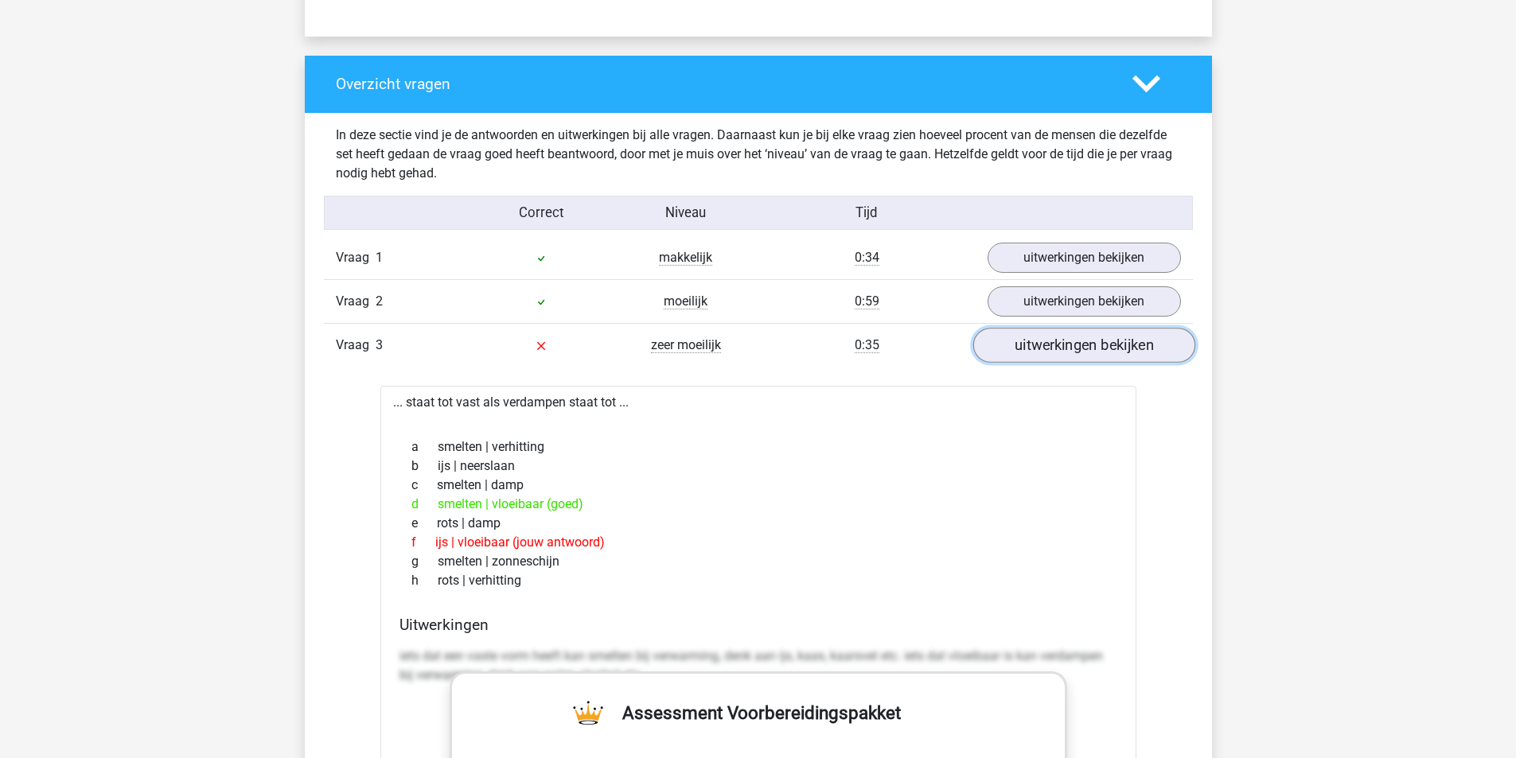
click at [1057, 350] on link "uitwerkingen bekijken" at bounding box center [1083, 345] width 222 height 35
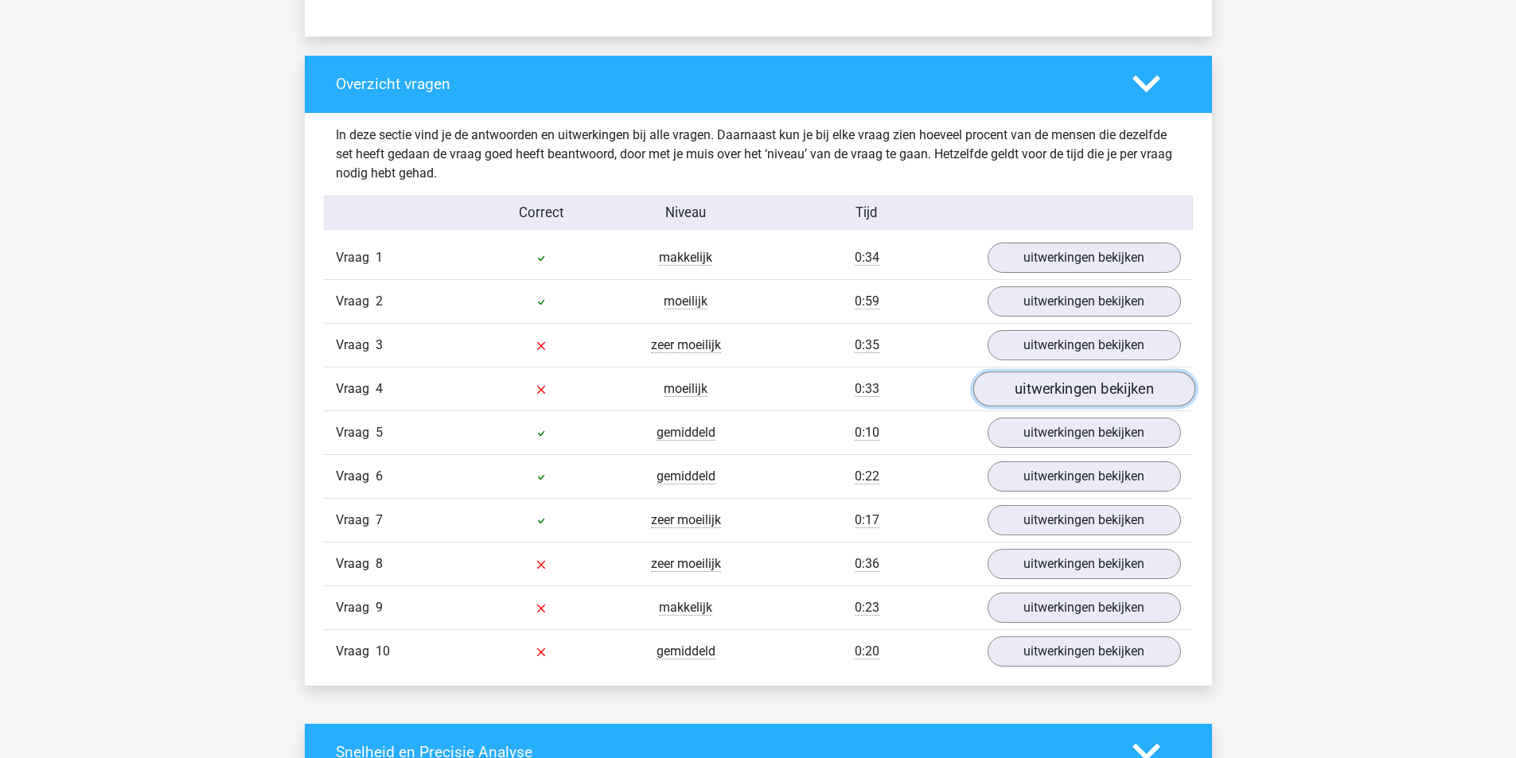
click at [1070, 388] on link "uitwerkingen bekijken" at bounding box center [1083, 389] width 222 height 35
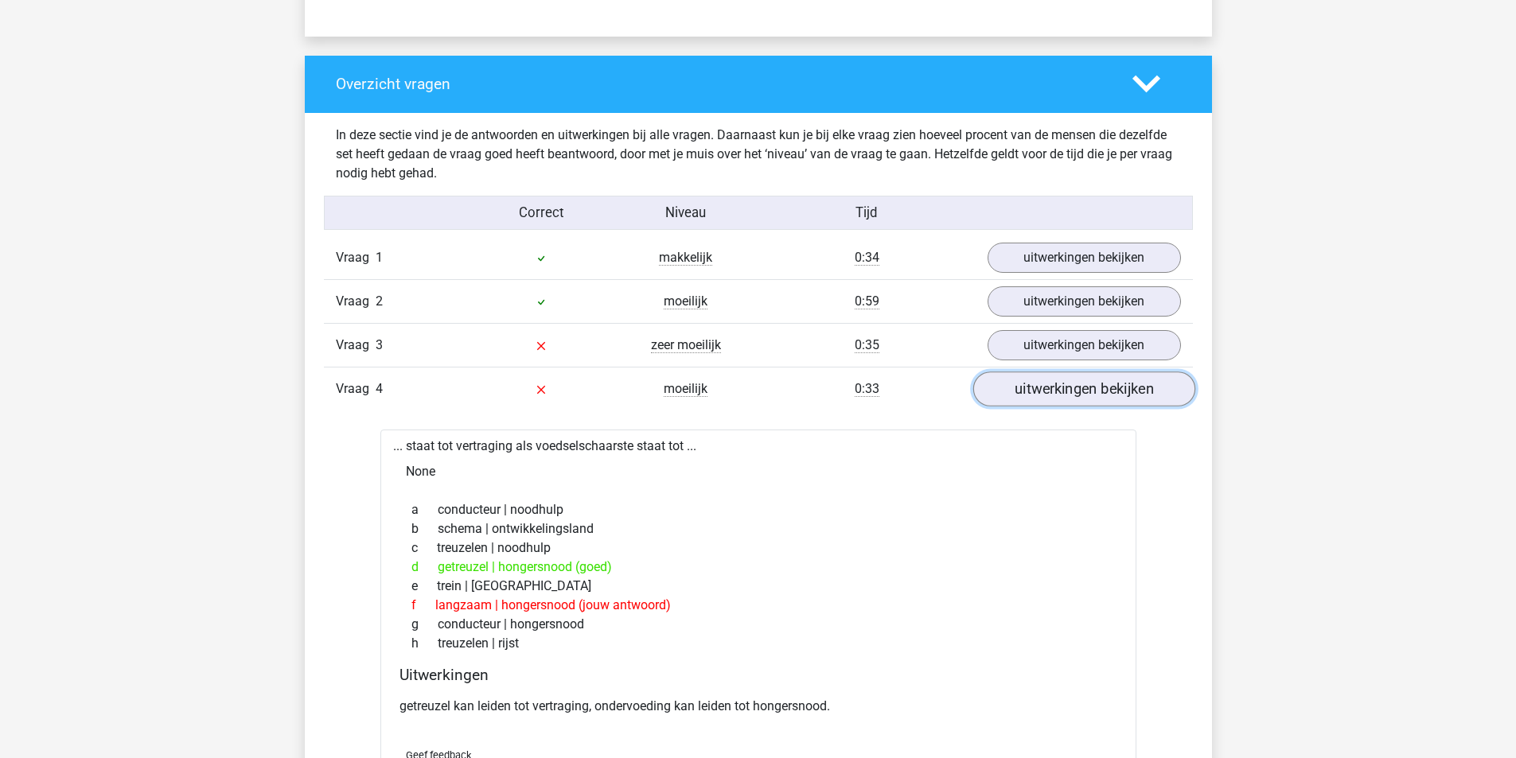
click at [1084, 391] on link "uitwerkingen bekijken" at bounding box center [1083, 389] width 222 height 35
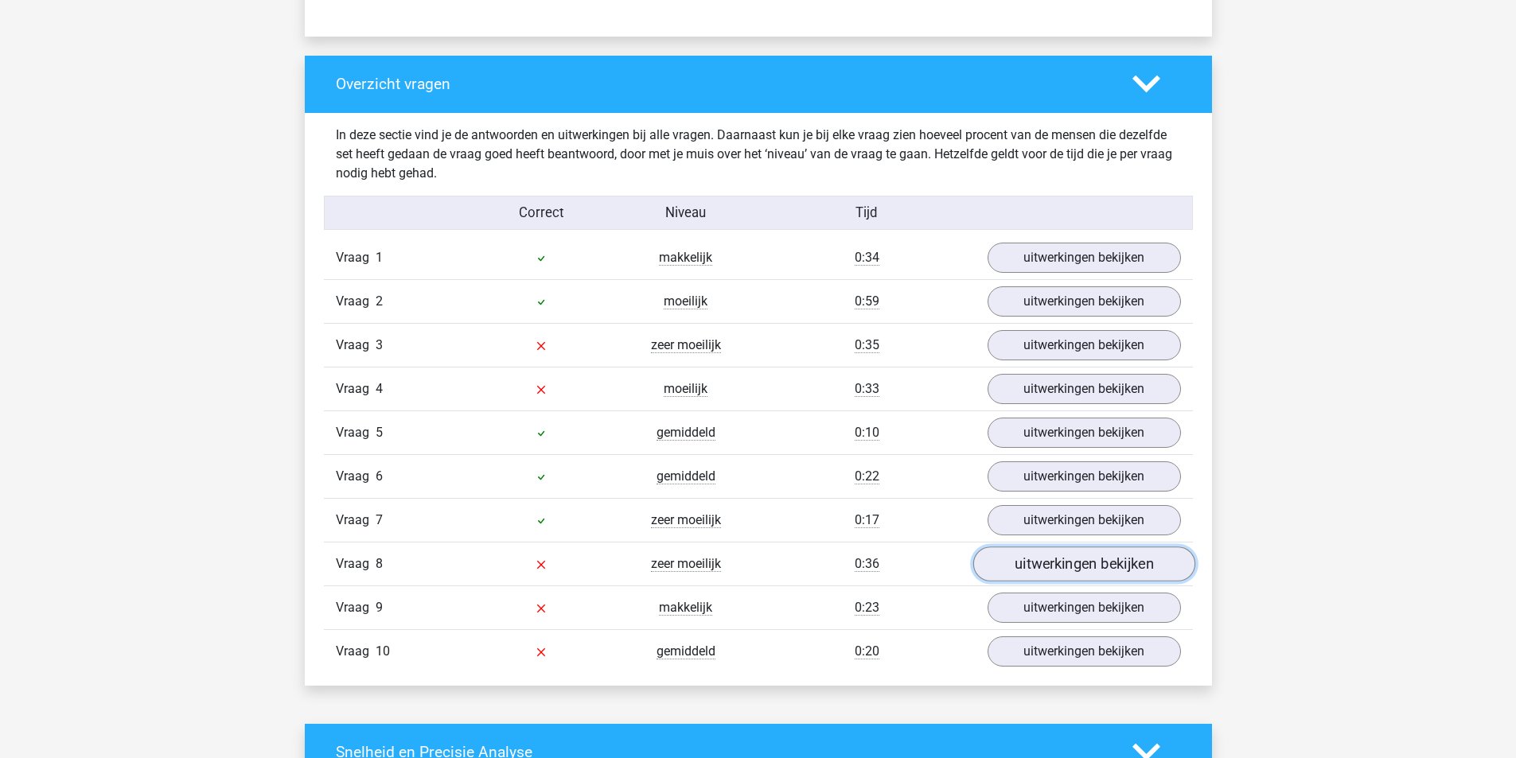
click at [1066, 569] on link "uitwerkingen bekijken" at bounding box center [1083, 564] width 222 height 35
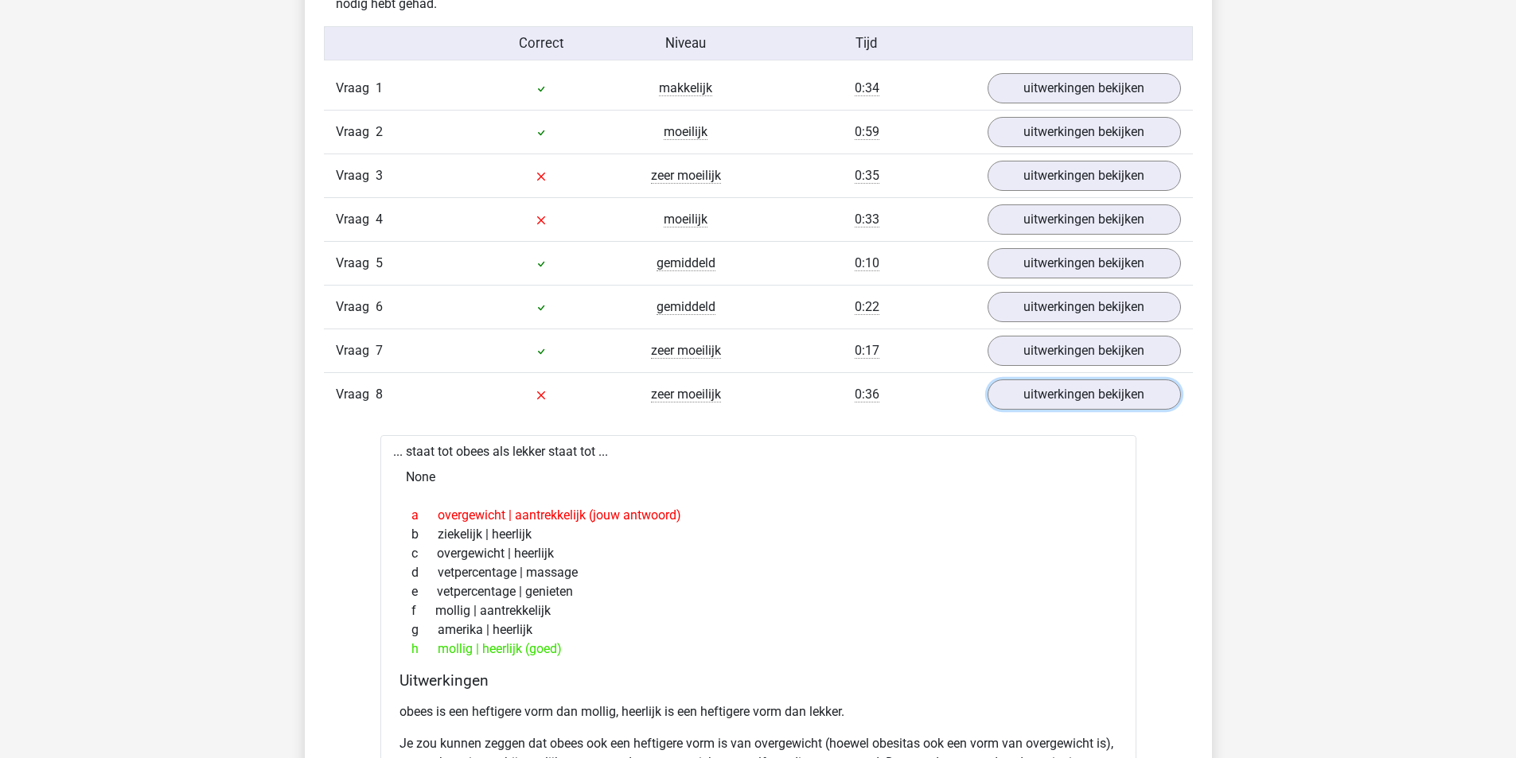
scroll to position [1323, 0]
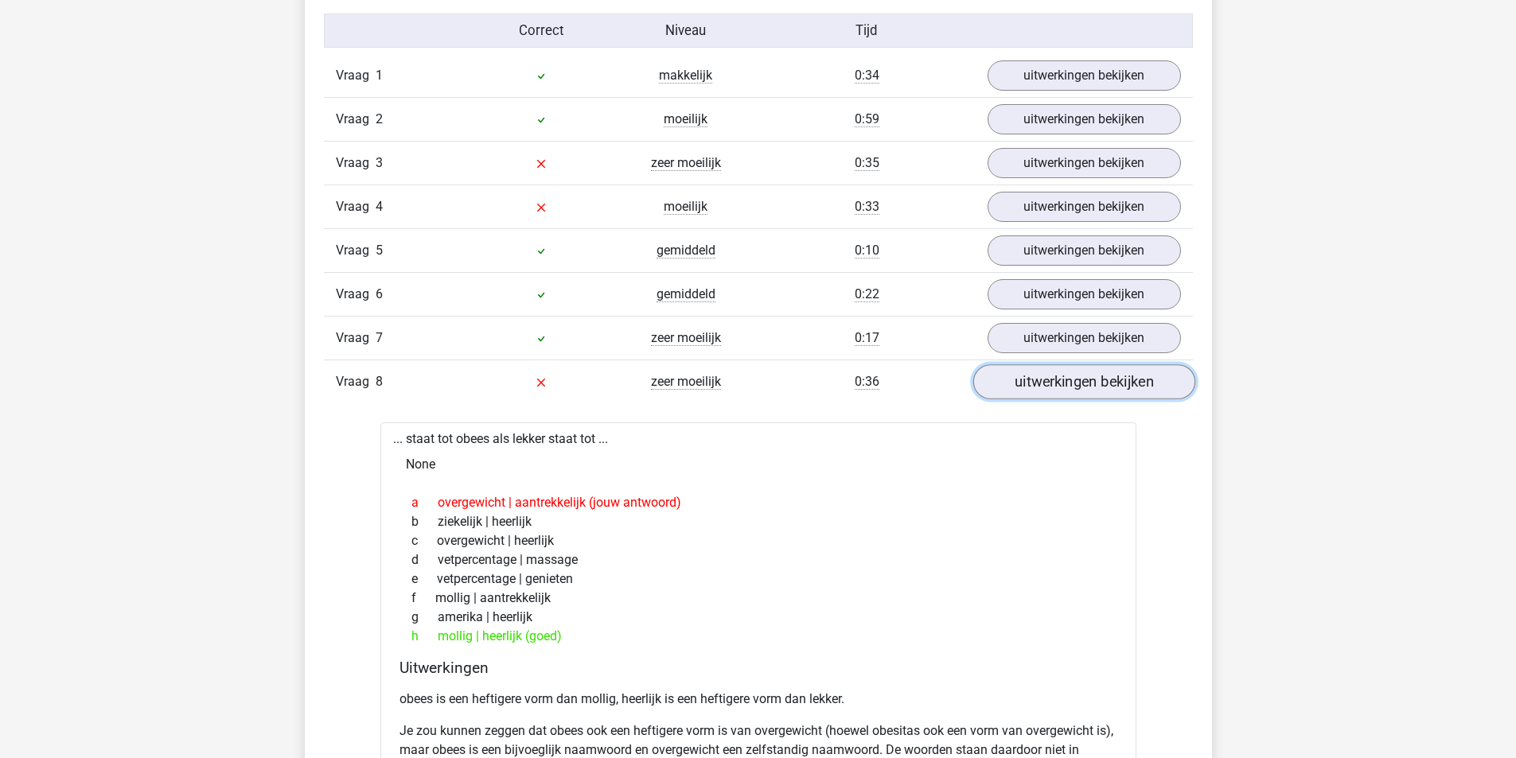
click at [1137, 390] on link "uitwerkingen bekijken" at bounding box center [1083, 381] width 222 height 35
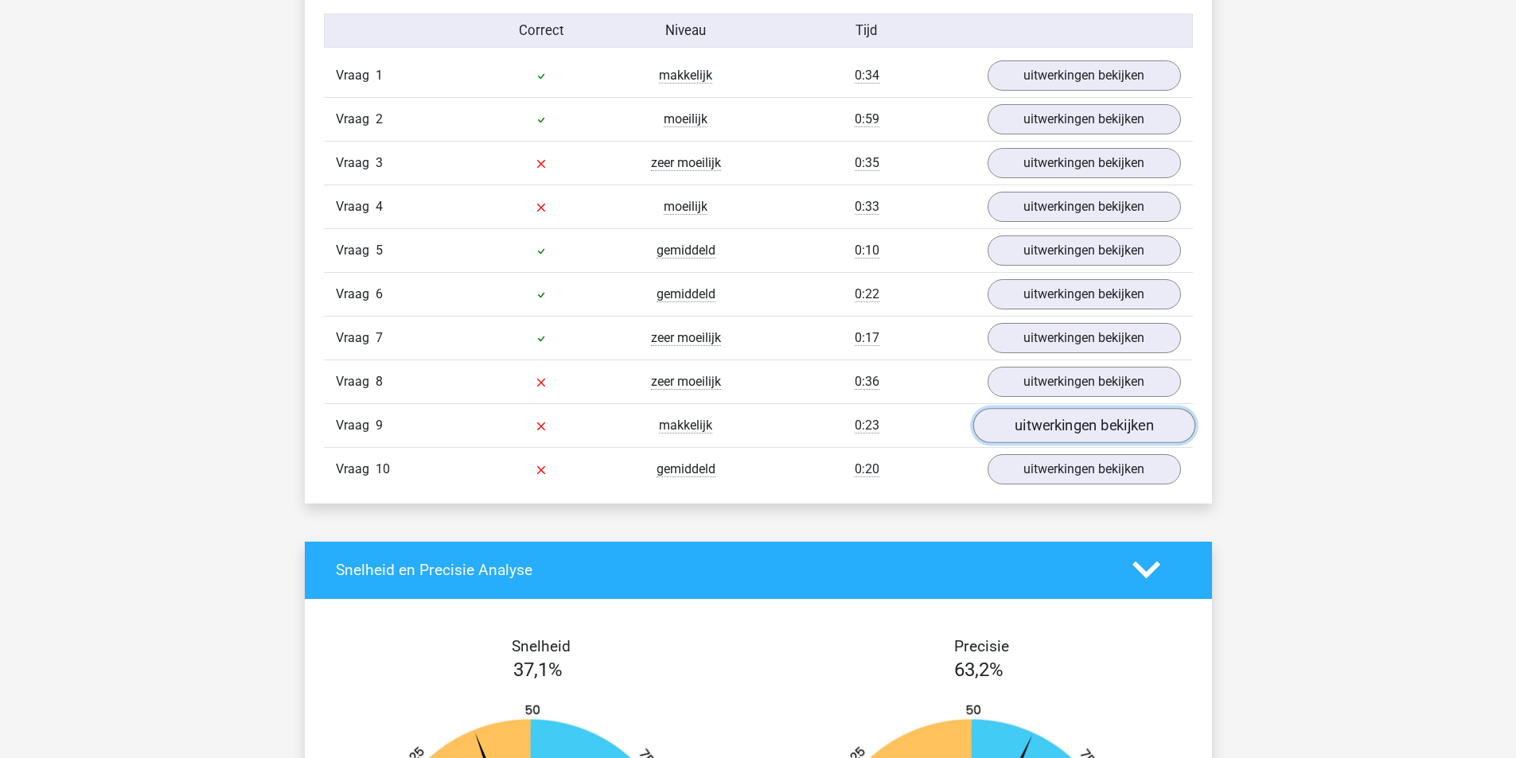
click at [1121, 427] on link "uitwerkingen bekijken" at bounding box center [1083, 425] width 222 height 35
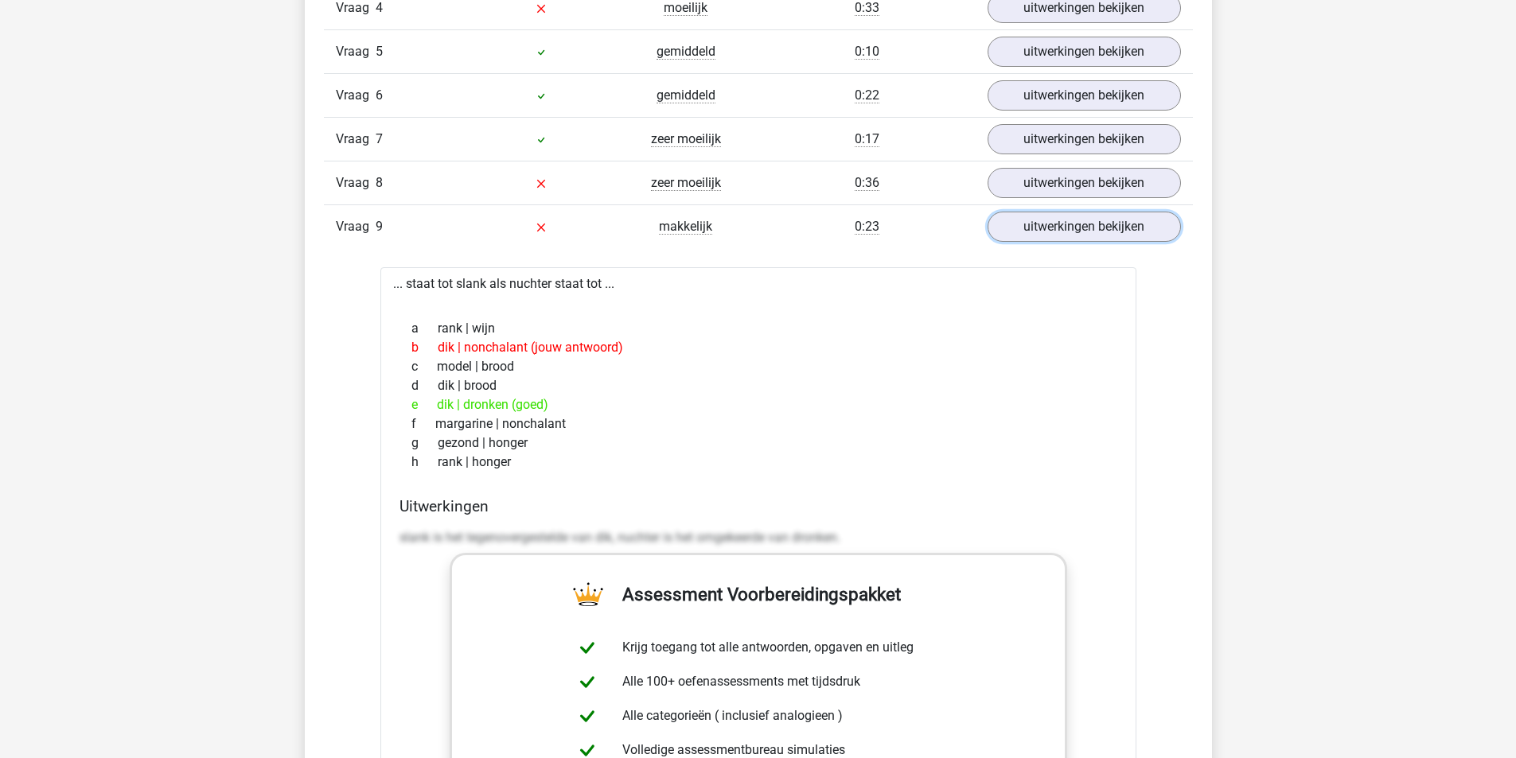
scroll to position [1498, 0]
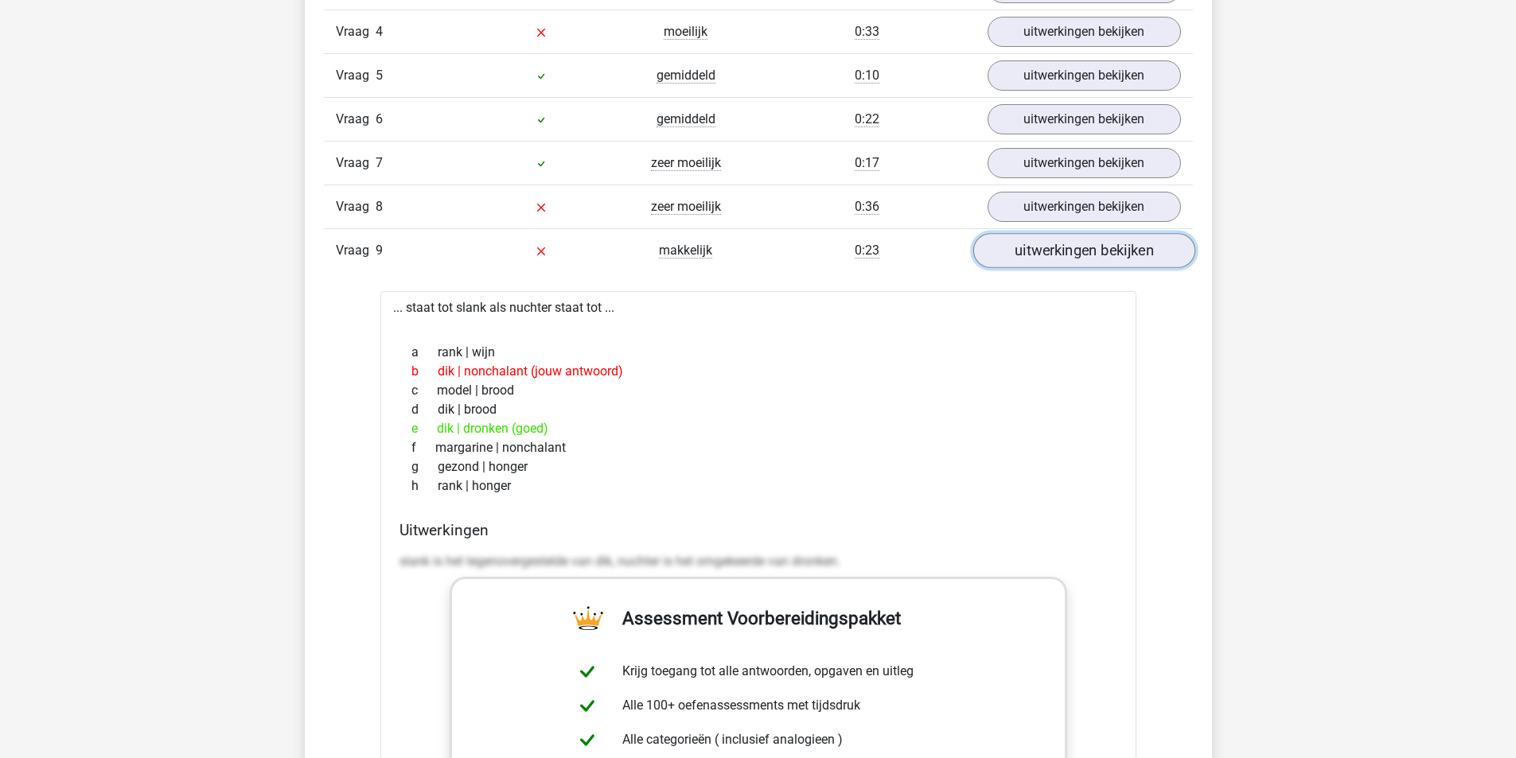
click at [1104, 247] on link "uitwerkingen bekijken" at bounding box center [1083, 250] width 222 height 35
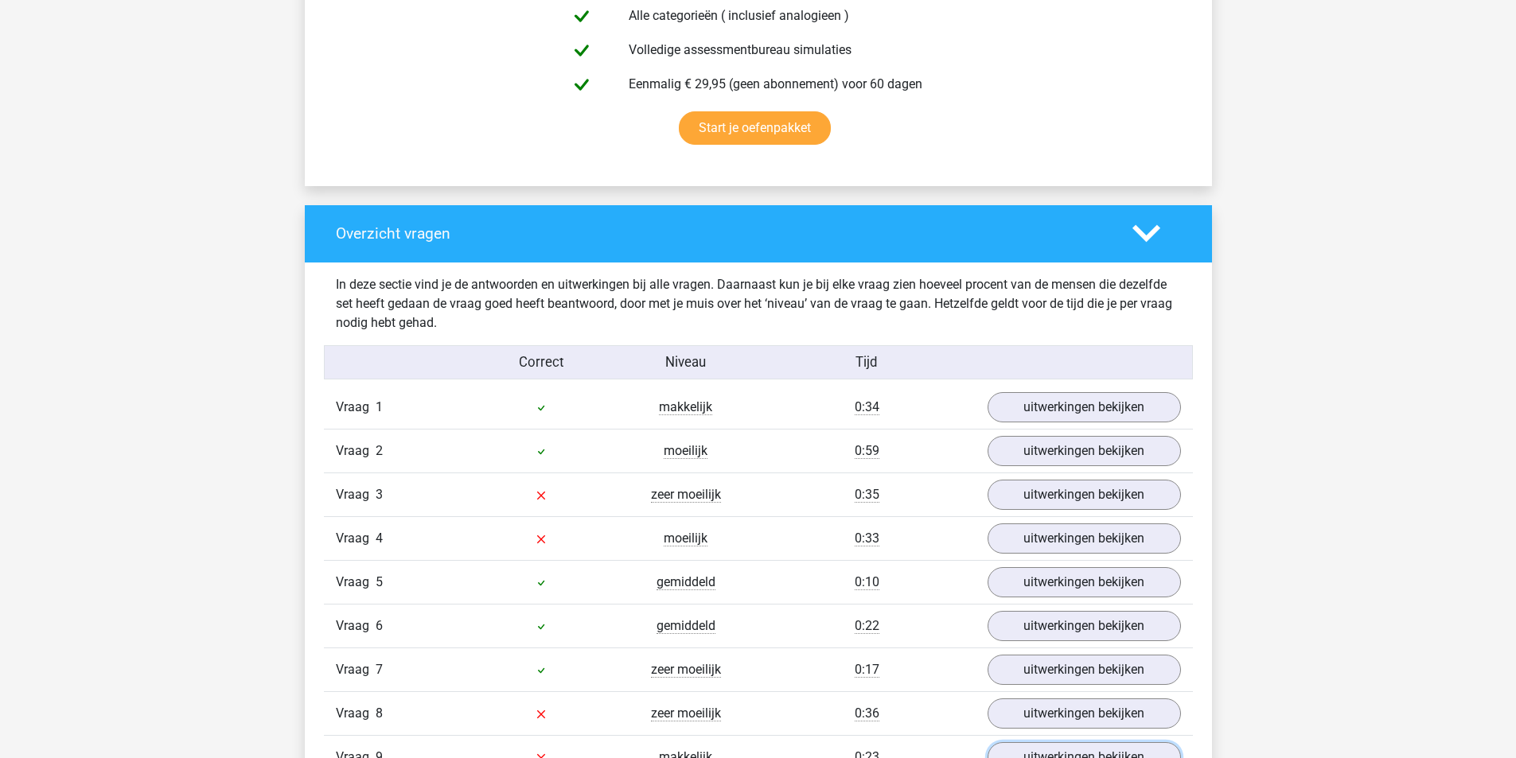
scroll to position [0, 0]
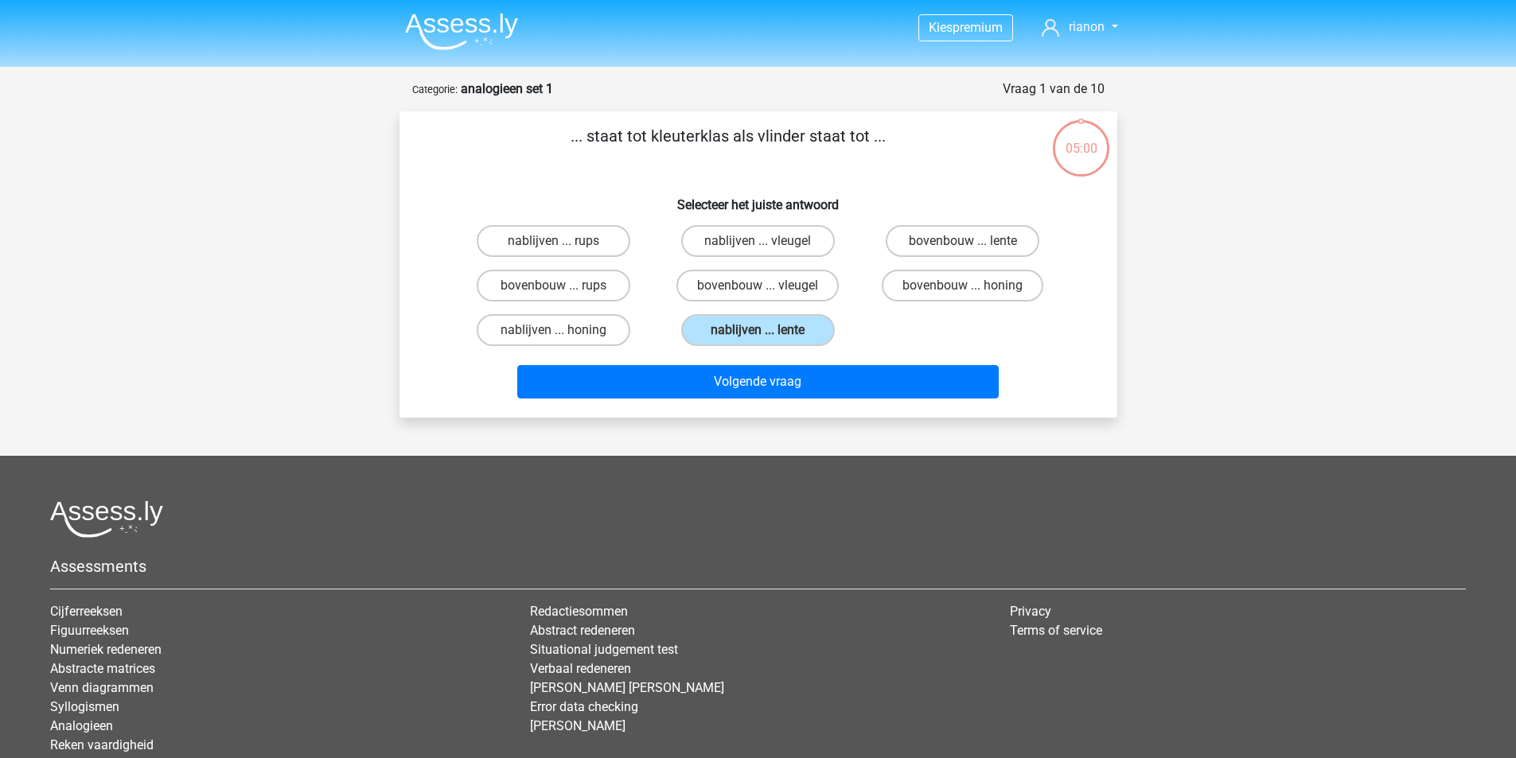
scroll to position [80, 0]
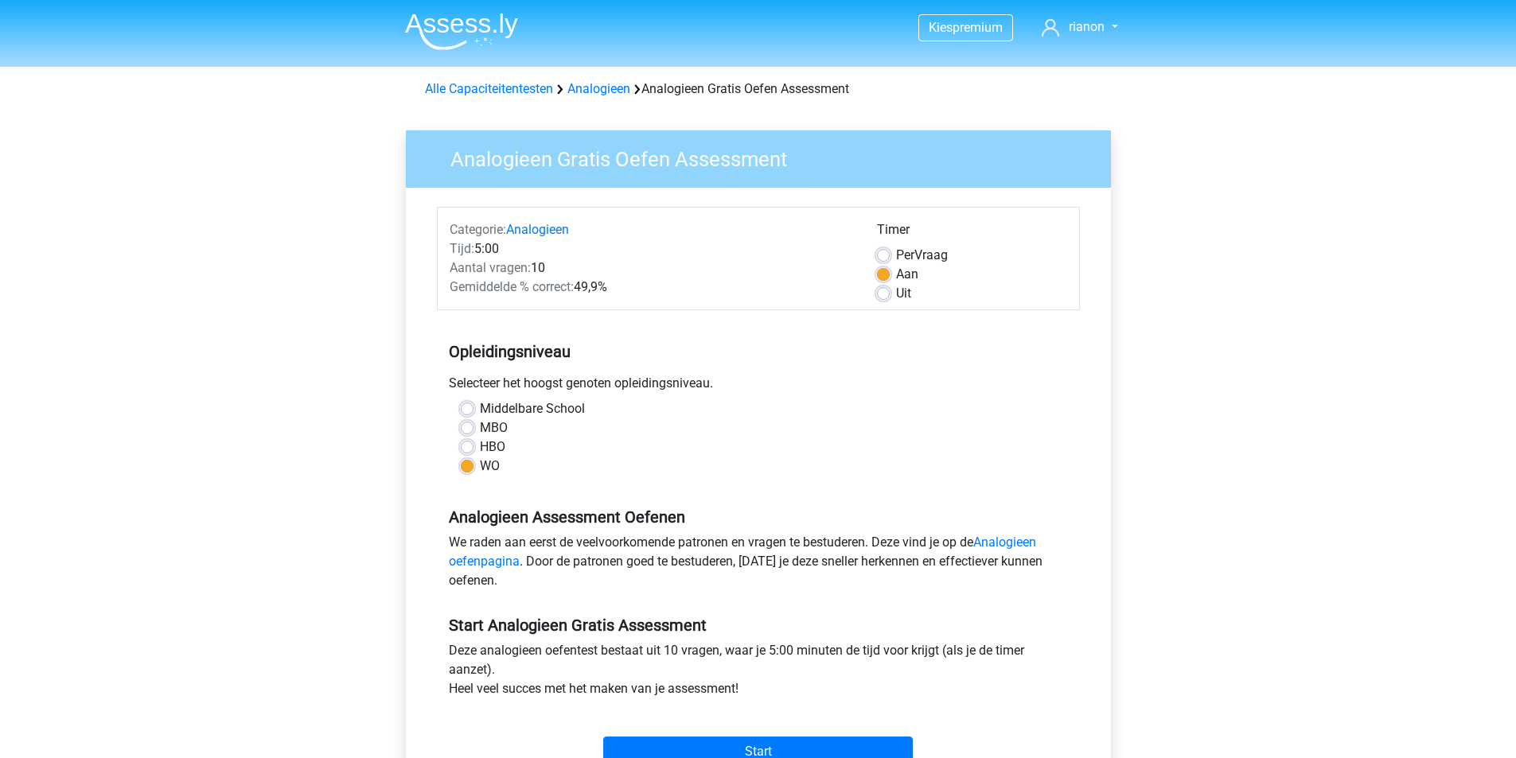
scroll to position [158, 0]
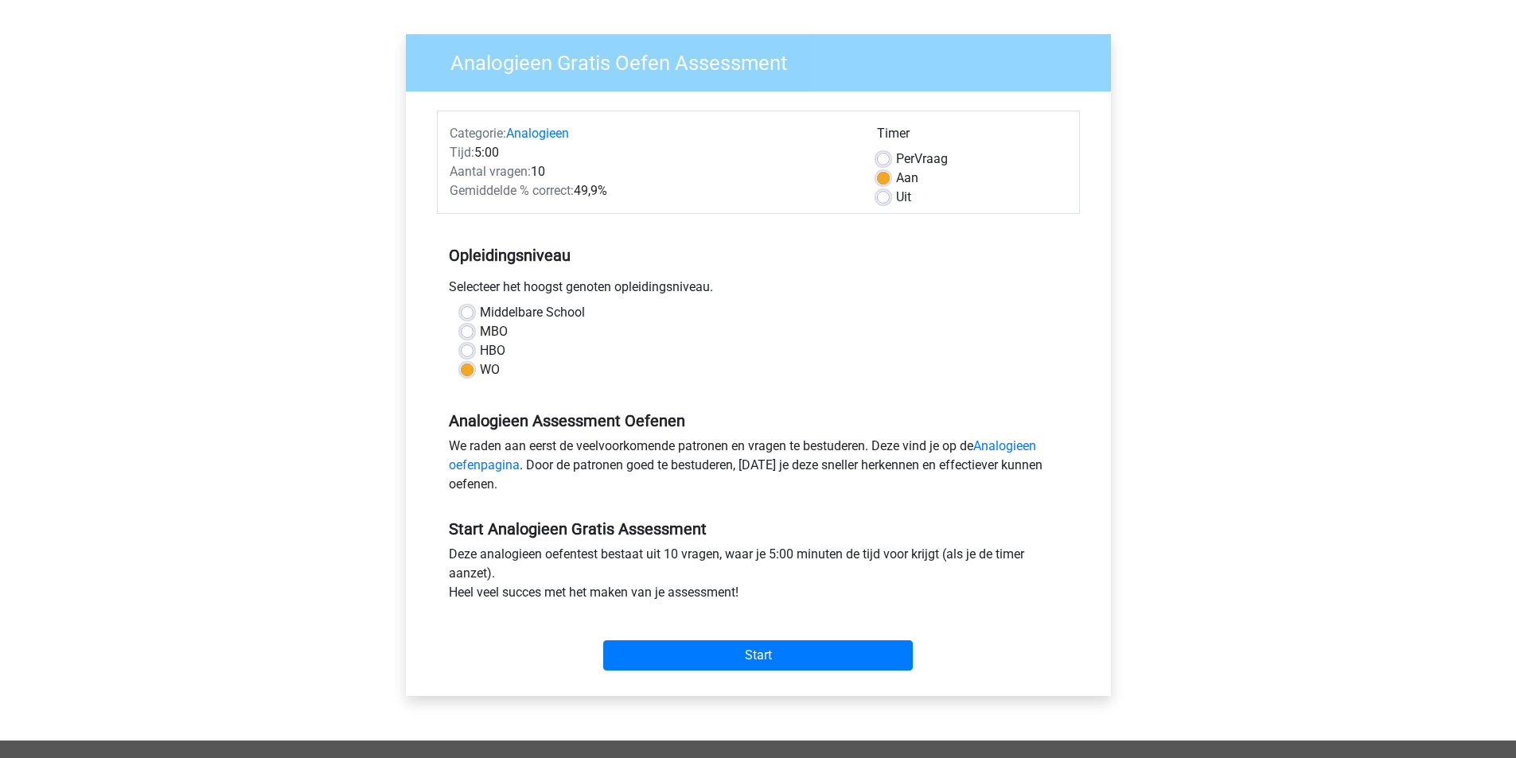
scroll to position [125, 0]
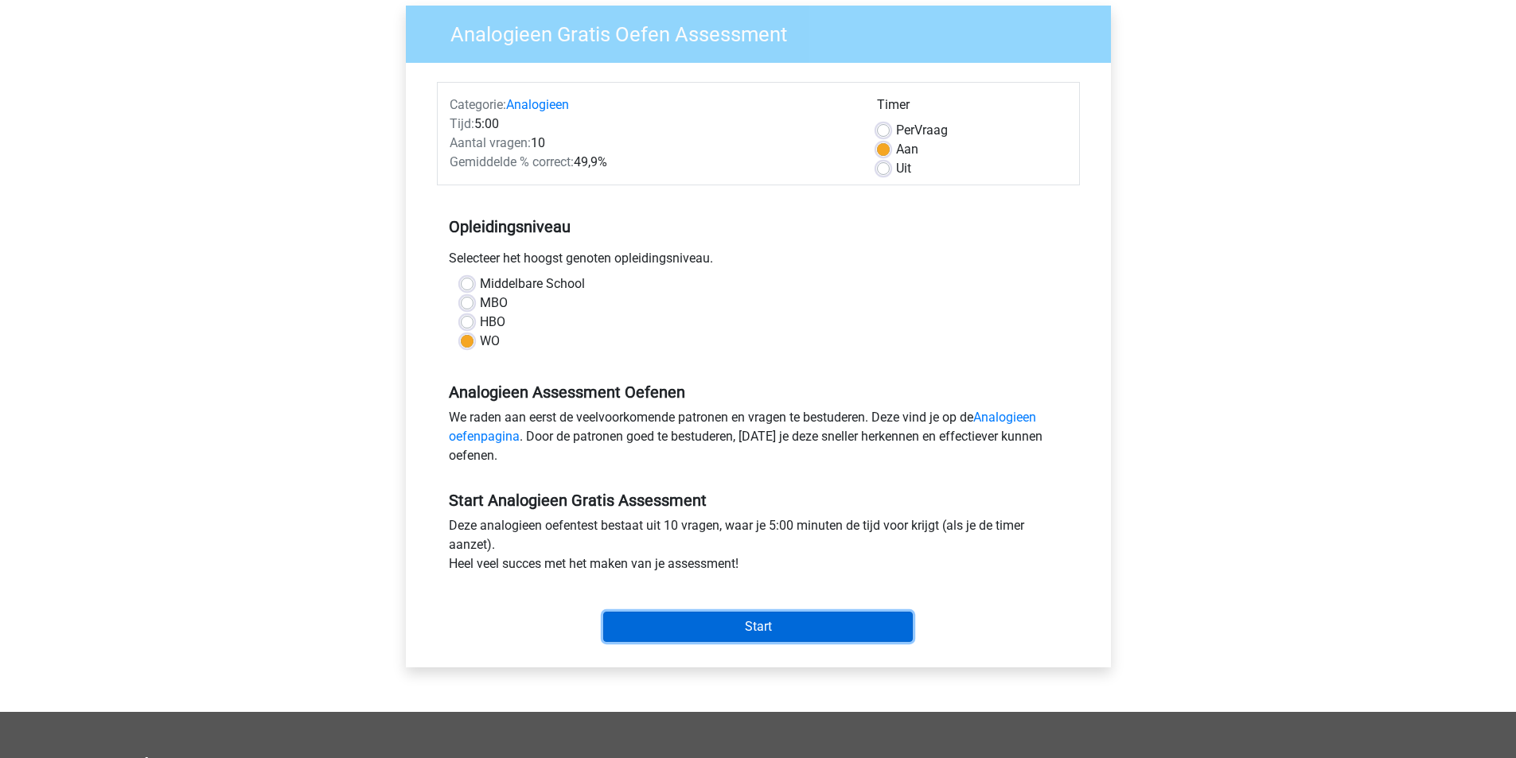
click at [766, 622] on input "Start" at bounding box center [758, 627] width 310 height 30
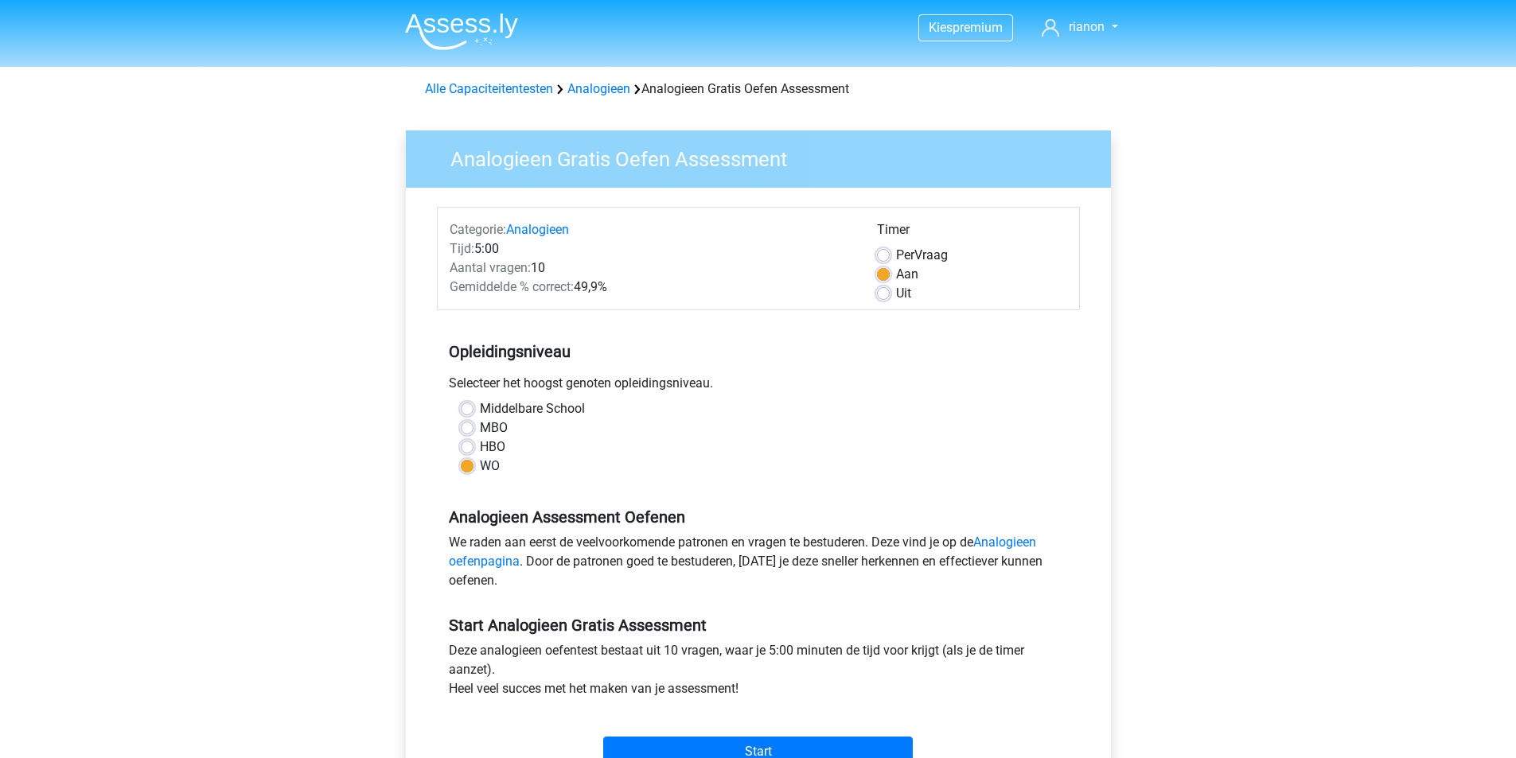
scroll to position [125, 0]
